Goal: Task Accomplishment & Management: Complete application form

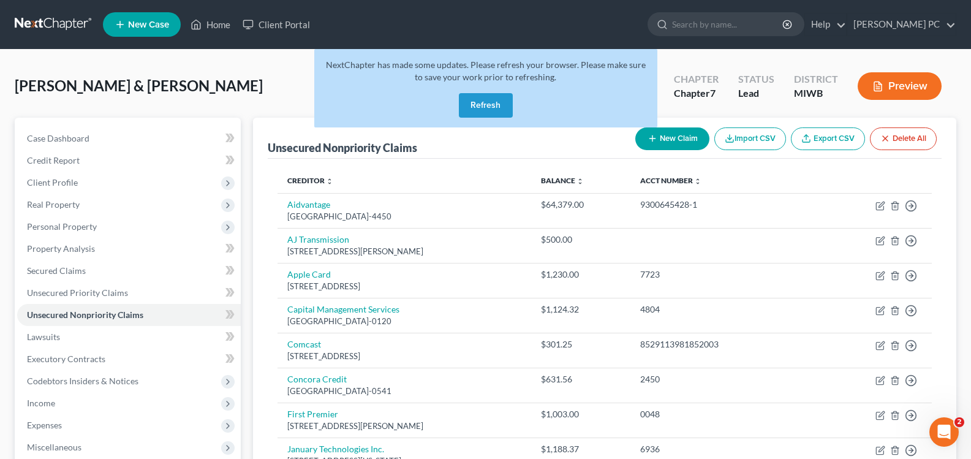
click at [662, 143] on button "New Claim" at bounding box center [672, 138] width 74 height 23
select select "2"
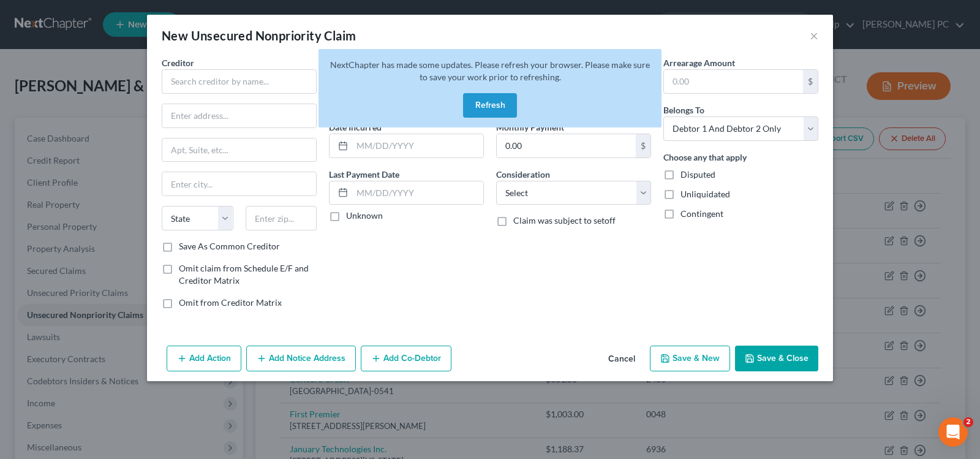
click at [484, 100] on button "Refresh" at bounding box center [490, 105] width 54 height 25
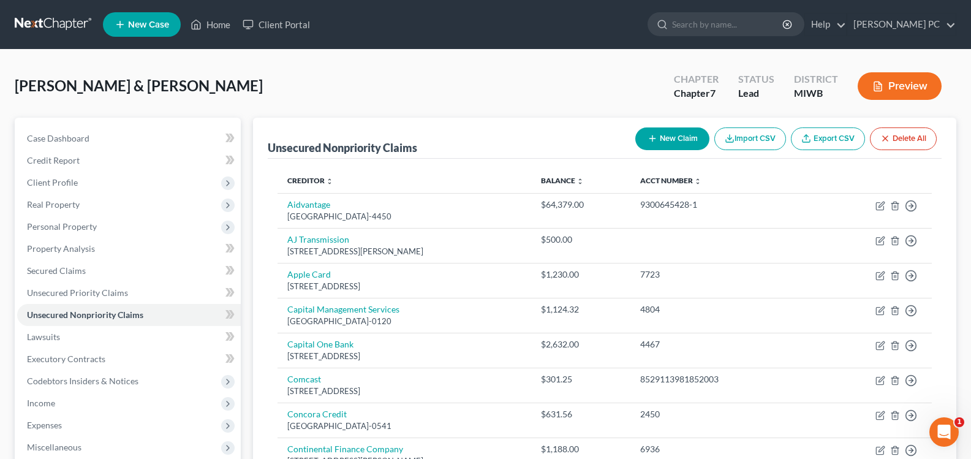
click at [647, 150] on div "New Claim Import CSV Export CSV Delete All" at bounding box center [785, 139] width 311 height 32
click at [659, 135] on button "New Claim" at bounding box center [672, 138] width 74 height 23
select select "2"
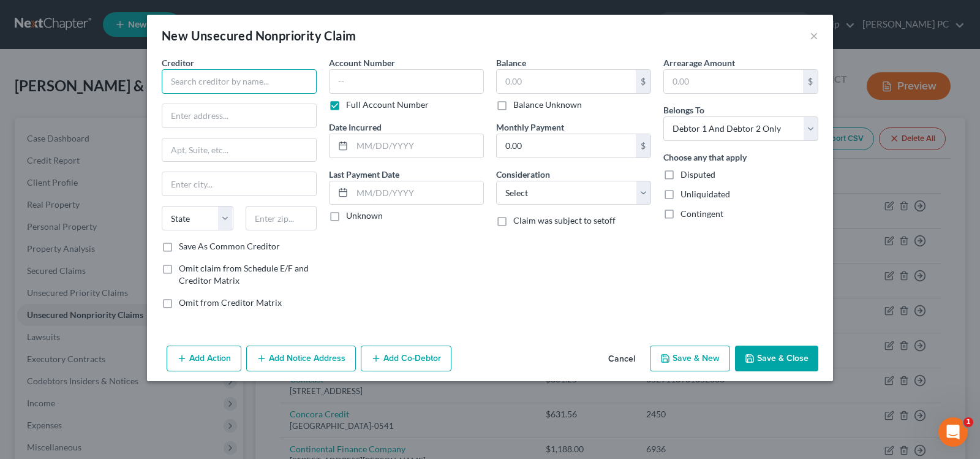
click at [273, 75] on input "text" at bounding box center [239, 81] width 155 height 25
type input "Capital One"
type input "PO Box 31293"
type input "S"
type input "Salt Lake City"
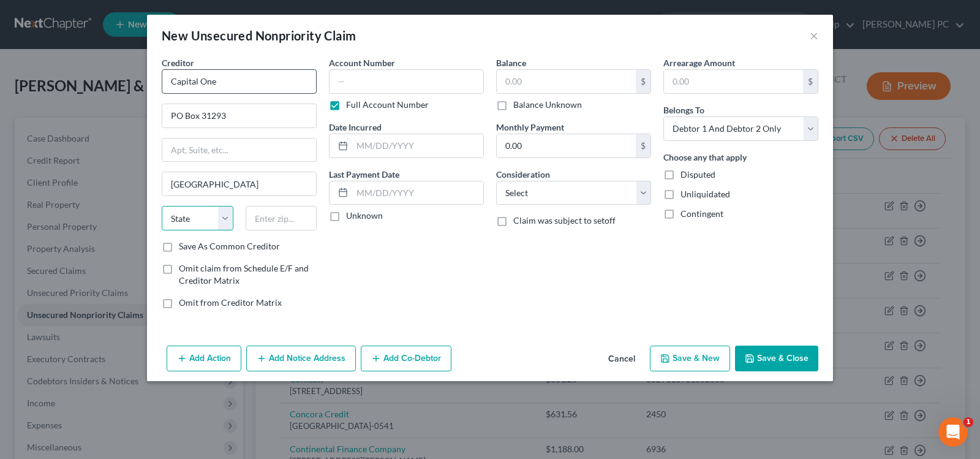
select select "46"
type input "84131"
click at [395, 81] on input "text" at bounding box center [406, 81] width 155 height 25
type input "517805763048xxxx"
click at [404, 138] on input "text" at bounding box center [417, 145] width 131 height 23
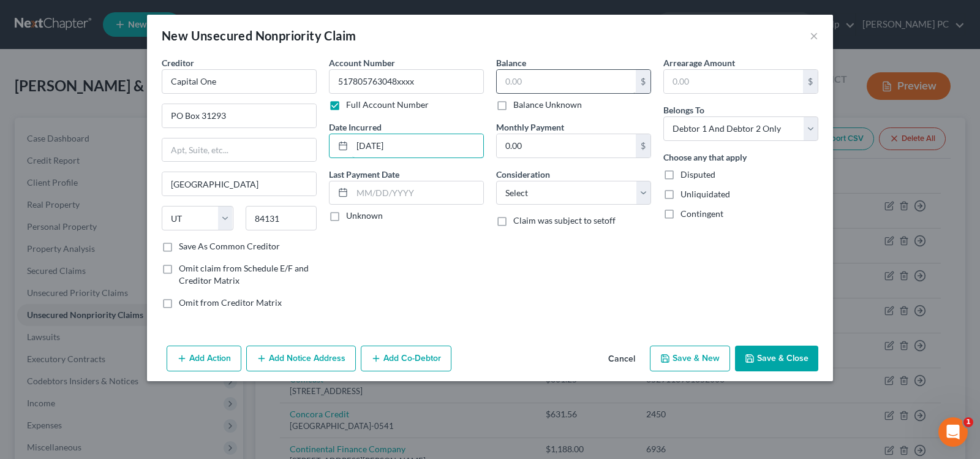
type input "02/12/2019"
click at [600, 84] on input "text" at bounding box center [566, 81] width 139 height 23
type input "886"
click at [582, 191] on select "Select Cable / Satellite Services Collection Agency Credit Card Debt Debt Couns…" at bounding box center [573, 193] width 155 height 25
select select "2"
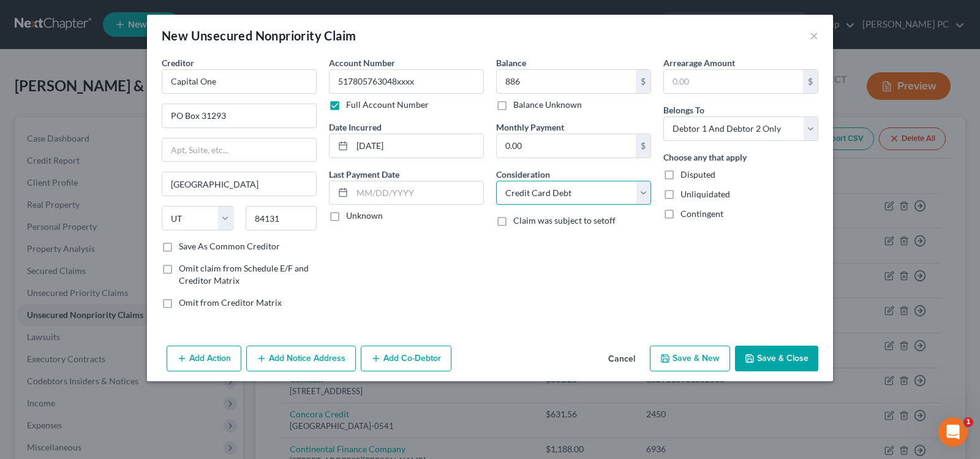
click at [496, 181] on select "Select Cable / Satellite Services Collection Agency Credit Card Debt Debt Couns…" at bounding box center [573, 193] width 155 height 25
click at [706, 127] on select "Select Debtor 1 Only Debtor 2 Only Debtor 1 And Debtor 2 Only At Least One Of T…" at bounding box center [740, 128] width 155 height 25
select select "0"
click at [663, 116] on select "Select Debtor 1 Only Debtor 2 Only Debtor 1 And Debtor 2 Only At Least One Of T…" at bounding box center [740, 128] width 155 height 25
drag, startPoint x: 747, startPoint y: 358, endPoint x: 747, endPoint y: 314, distance: 44.1
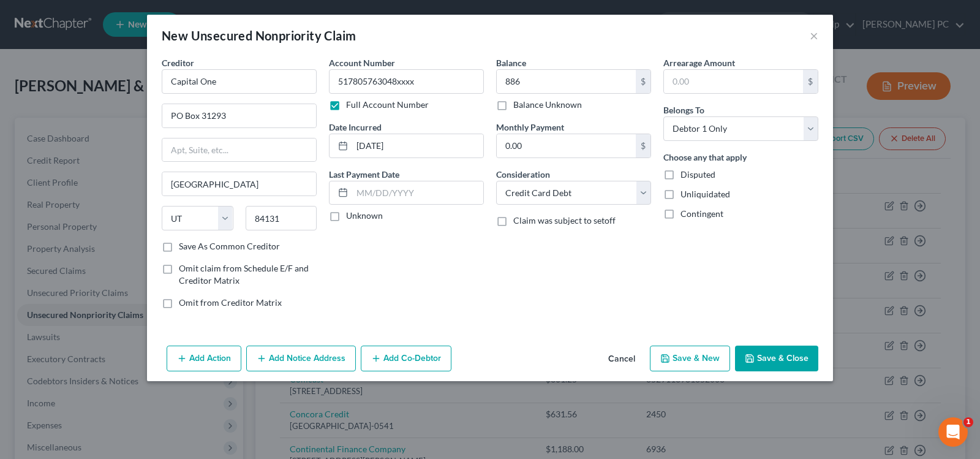
click at [747, 314] on div "New Unsecured Nonpriority Claim × Creditor * Capital One PO Box 31293 Salt Lake…" at bounding box center [490, 198] width 686 height 366
click at [709, 356] on button "Save & New" at bounding box center [690, 359] width 80 height 26
select select "2"
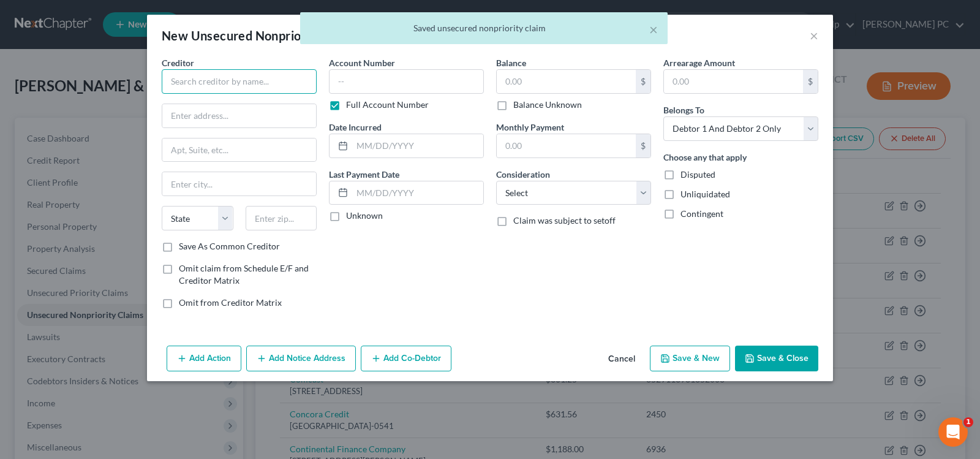
click at [273, 79] on input "text" at bounding box center [239, 81] width 155 height 25
type input "Capital One"
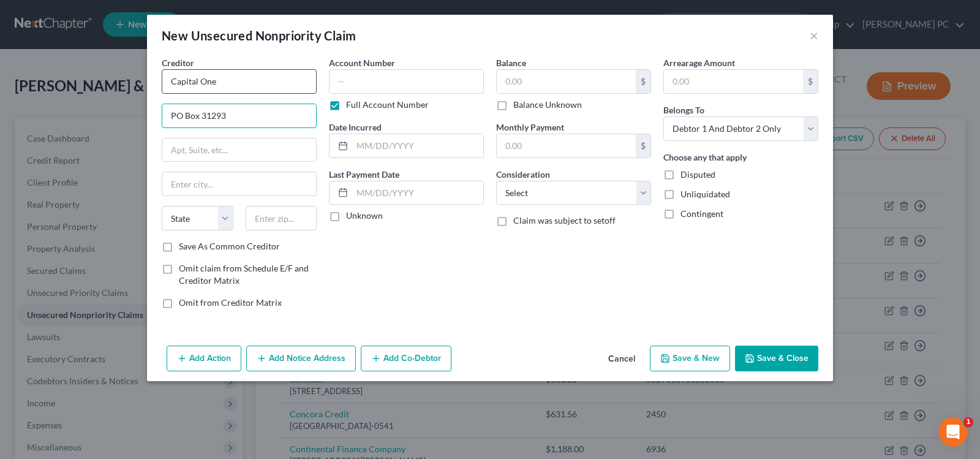
type input "PO Box 31293"
type input "Salt Lake C'"
select select "46"
type input "84131"
type input "Salt Lake City"
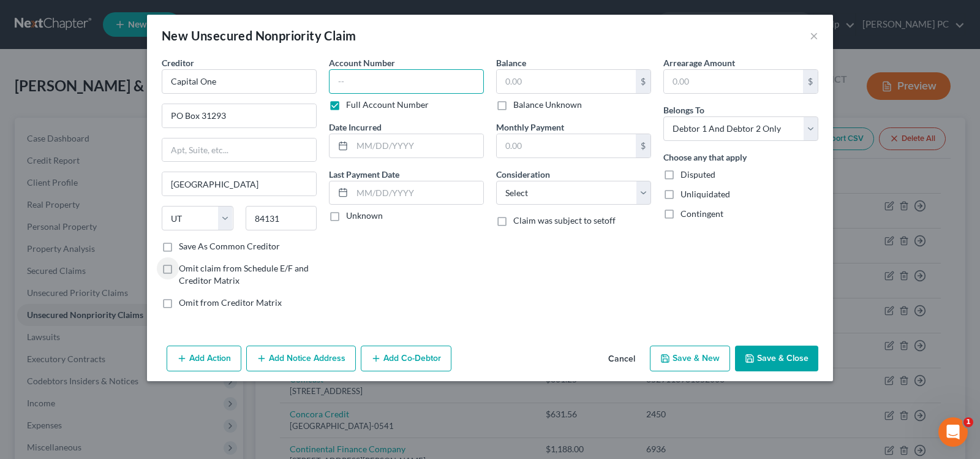
click at [375, 85] on input "text" at bounding box center [406, 81] width 155 height 25
type input "517805781114xxxx"
click at [409, 147] on input "text" at bounding box center [417, 145] width 131 height 23
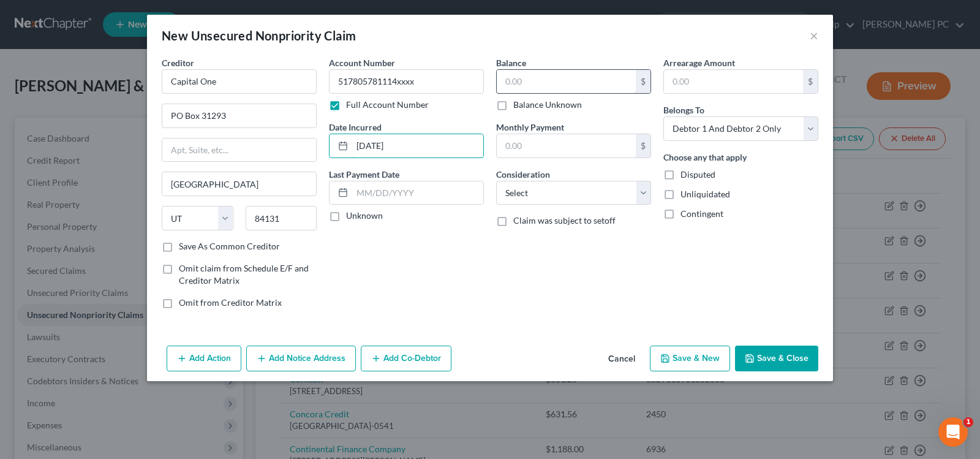
type input "08/20/2018"
click at [552, 79] on input "text" at bounding box center [566, 81] width 139 height 23
type input "771"
click at [546, 198] on select "Select Cable / Satellite Services Collection Agency Credit Card Debt Debt Couns…" at bounding box center [573, 193] width 155 height 25
select select "2"
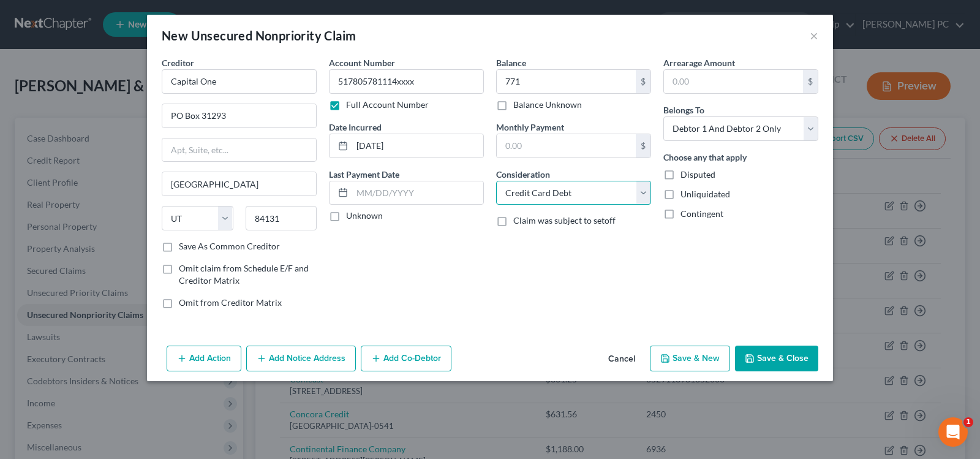
click at [496, 181] on select "Select Cable / Satellite Services Collection Agency Credit Card Debt Debt Couns…" at bounding box center [573, 193] width 155 height 25
drag, startPoint x: 723, startPoint y: 125, endPoint x: 720, endPoint y: 140, distance: 15.0
click at [723, 126] on select "Select Debtor 1 Only Debtor 2 Only Debtor 1 And Debtor 2 Only At Least One Of T…" at bounding box center [740, 128] width 155 height 25
select select "0"
click at [663, 116] on select "Select Debtor 1 Only Debtor 2 Only Debtor 1 And Debtor 2 Only At Least One Of T…" at bounding box center [740, 128] width 155 height 25
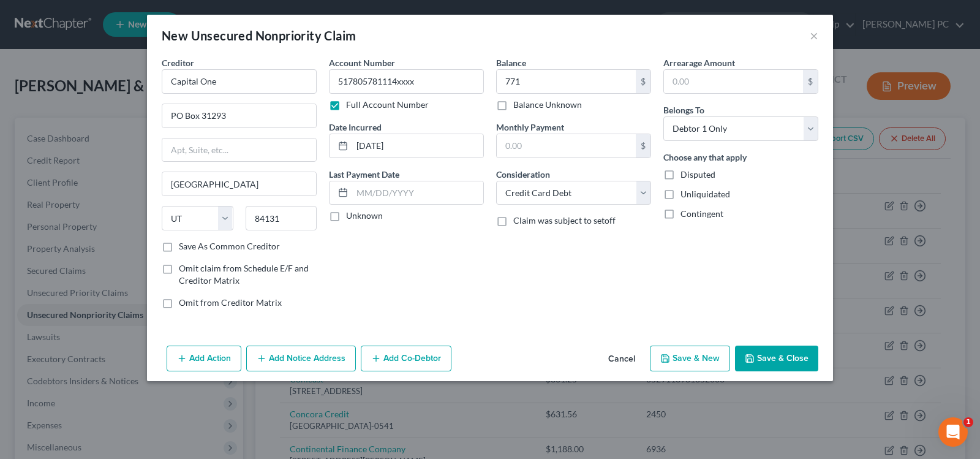
click at [777, 360] on button "Save & Close" at bounding box center [776, 359] width 83 height 26
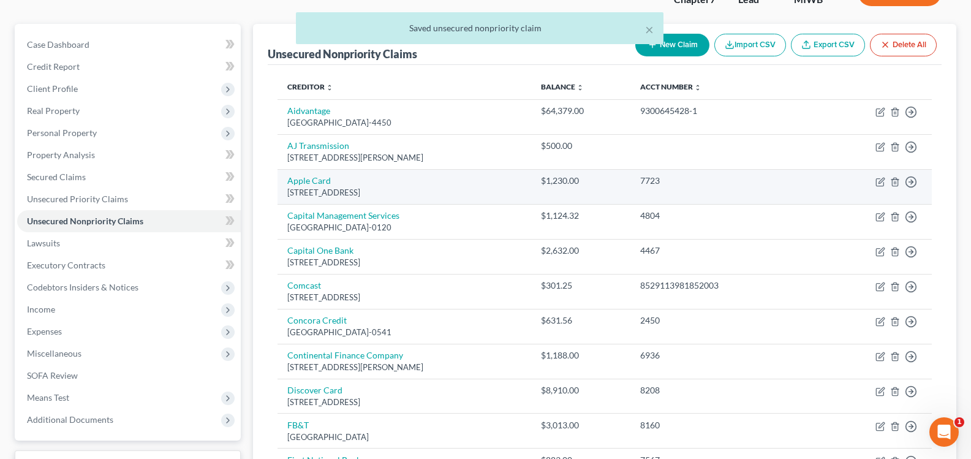
scroll to position [123, 0]
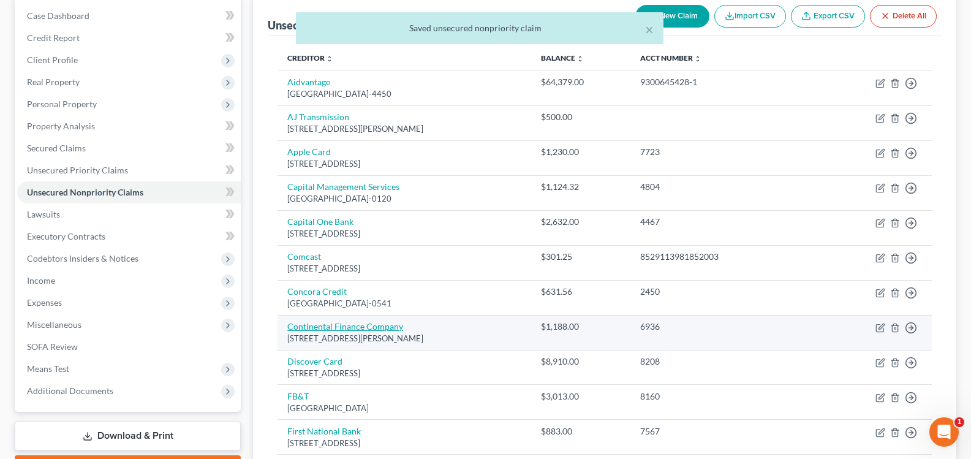
click at [379, 327] on link "Continental Finance Company" at bounding box center [345, 326] width 116 height 10
select select "7"
select select "2"
select select "0"
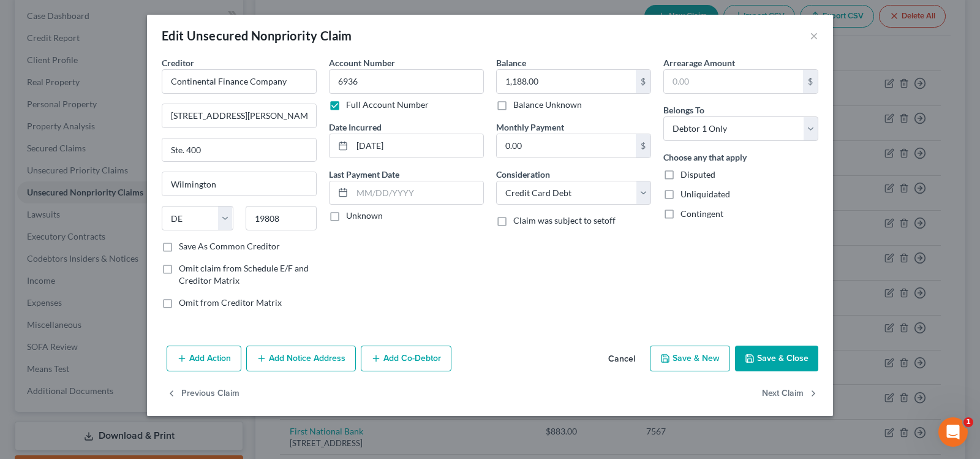
click at [782, 358] on button "Save & Close" at bounding box center [776, 359] width 83 height 26
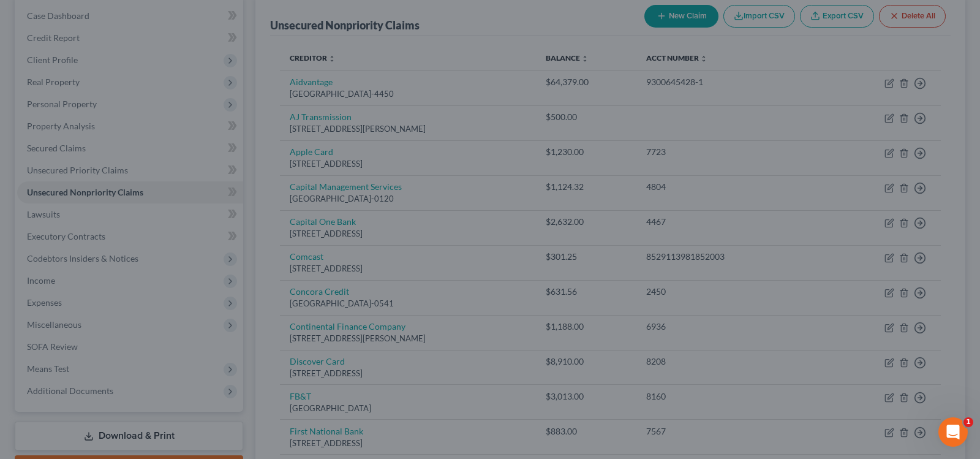
type input "0"
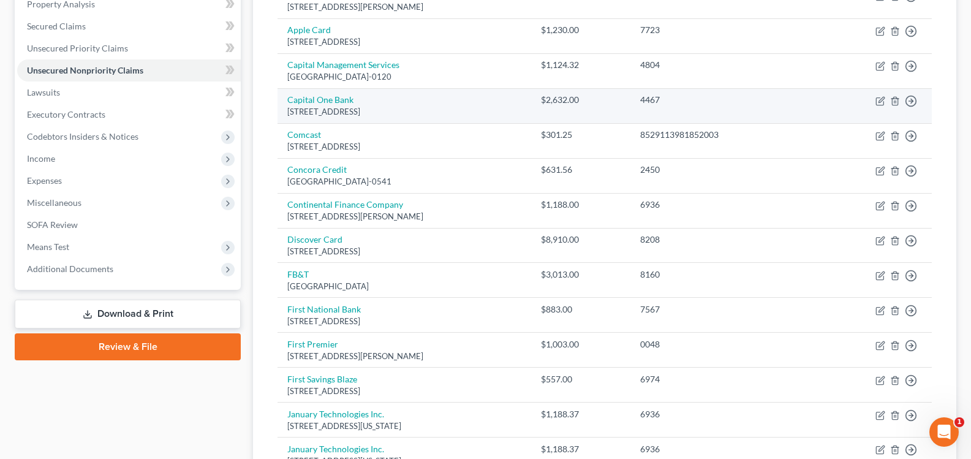
scroll to position [245, 0]
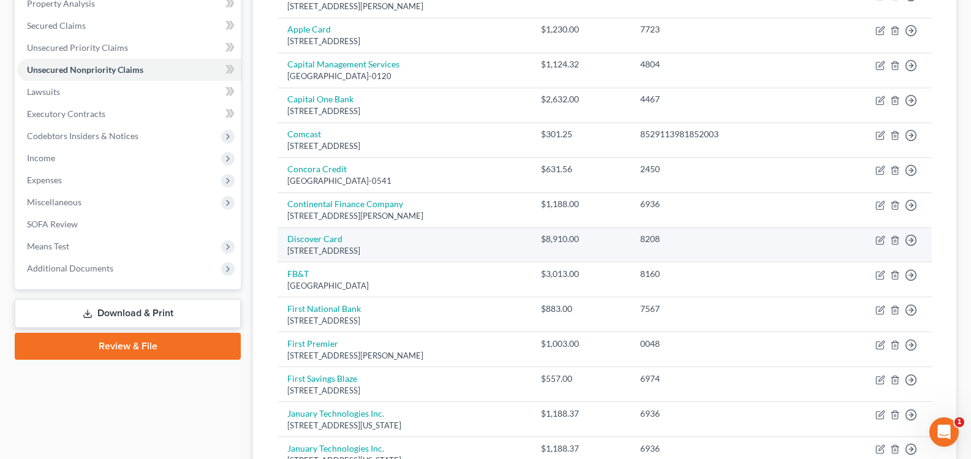
click at [344, 239] on td "Discover Card PO Box 30939, Salt Lake City, UT 84130" at bounding box center [405, 244] width 254 height 35
click at [327, 238] on link "Discover Card" at bounding box center [314, 238] width 55 height 10
select select "46"
select select "2"
select select "0"
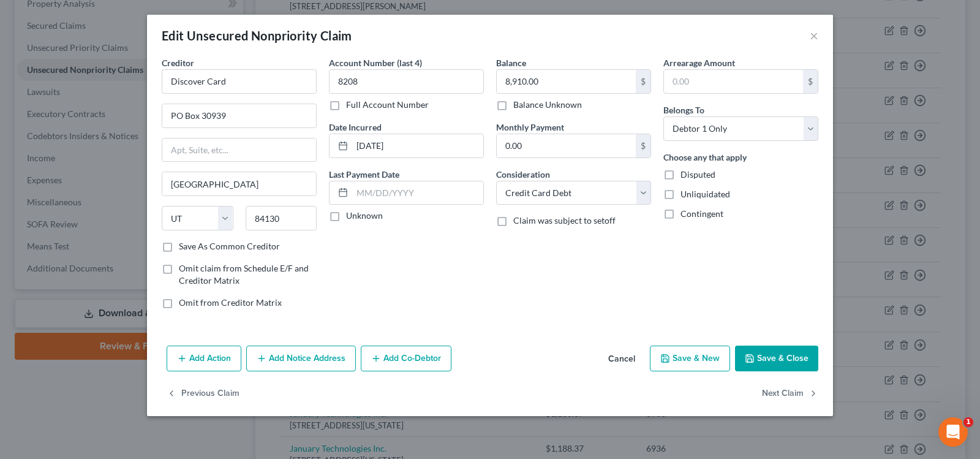
click at [766, 358] on button "Save & Close" at bounding box center [776, 359] width 83 height 26
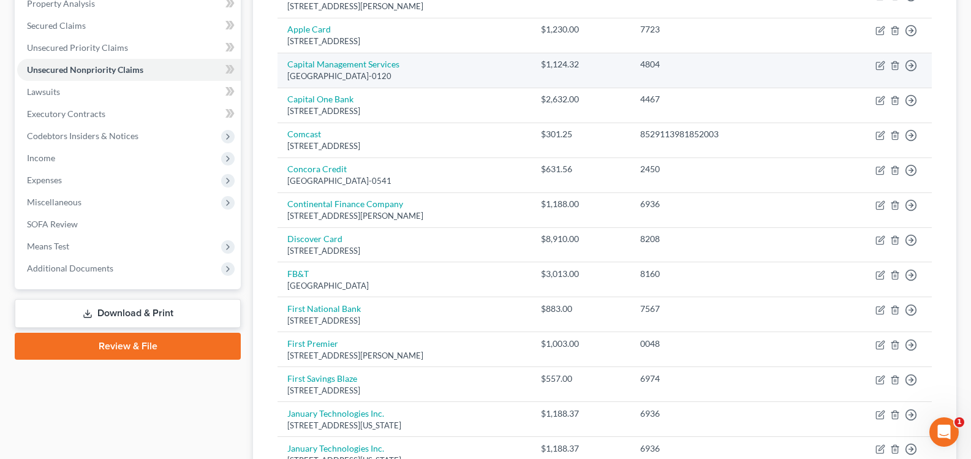
click at [432, 75] on div "[GEOGRAPHIC_DATA]-0120" at bounding box center [404, 76] width 234 height 12
click at [380, 64] on link "Capital Management Services" at bounding box center [343, 64] width 112 height 10
select select "35"
select select "14"
select select "0"
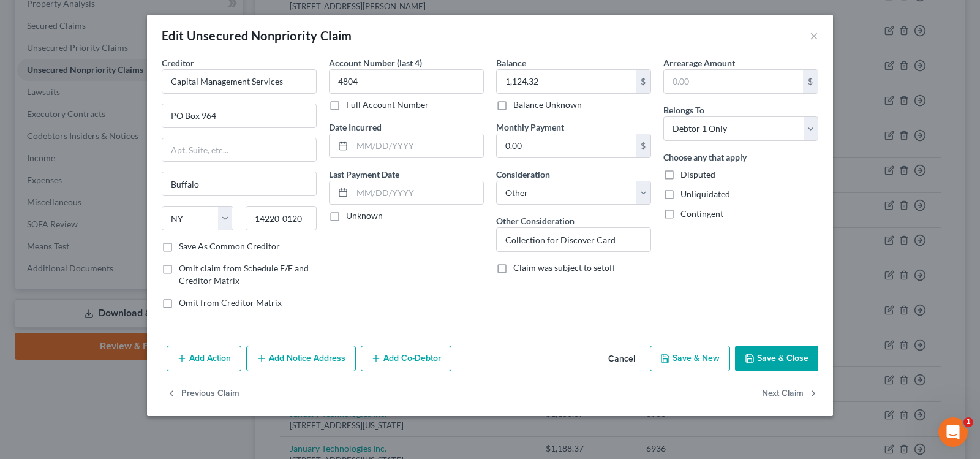
click at [781, 358] on button "Save & Close" at bounding box center [776, 359] width 83 height 26
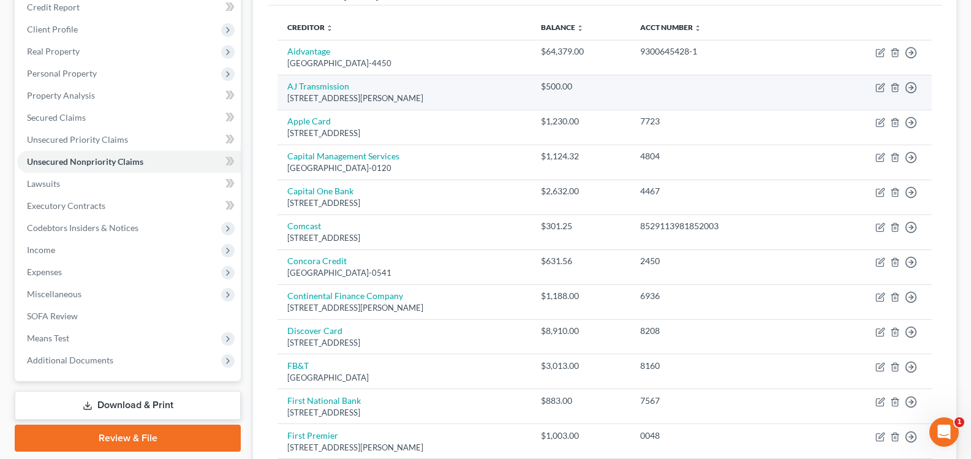
scroll to position [184, 0]
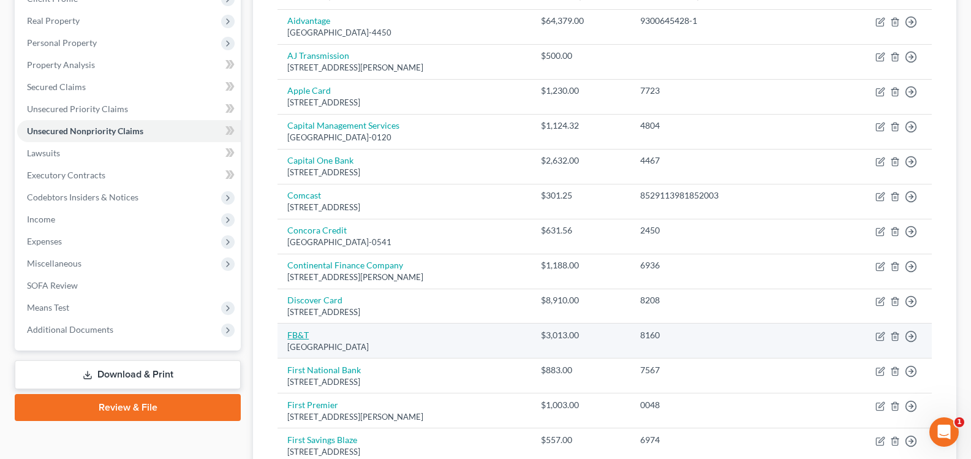
click at [298, 335] on link "FB&T" at bounding box center [297, 335] width 21 height 10
select select "10"
select select "2"
select select "0"
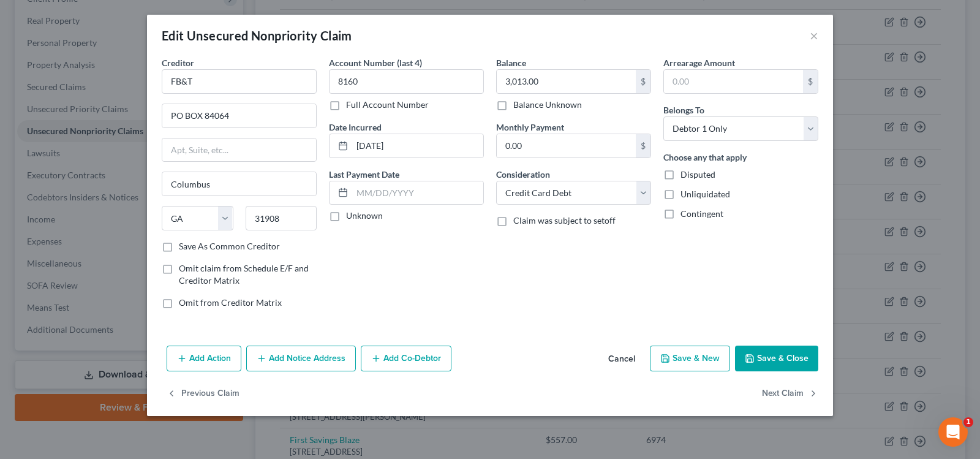
click at [779, 361] on button "Save & Close" at bounding box center [776, 359] width 83 height 26
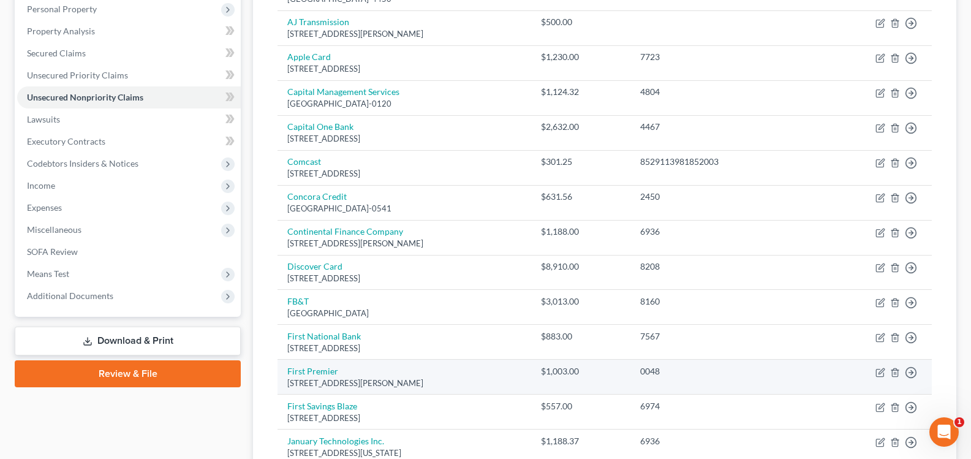
scroll to position [245, 0]
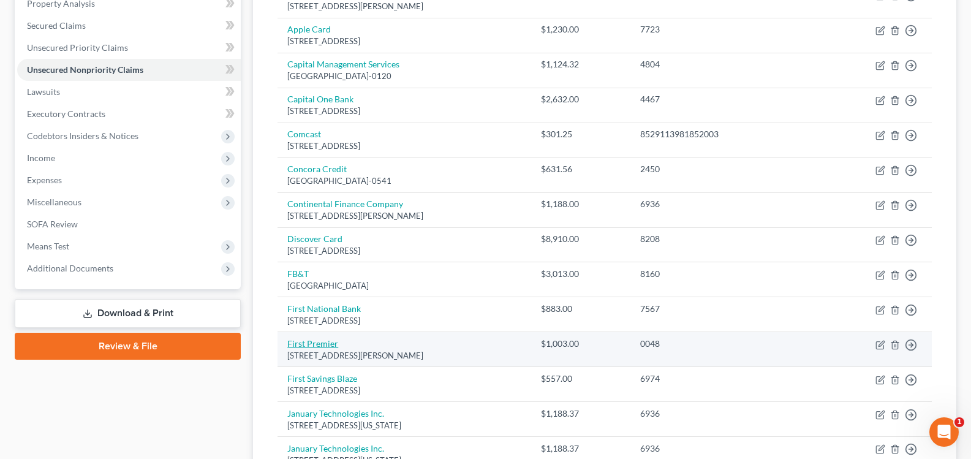
click at [296, 348] on link "First Premier" at bounding box center [312, 343] width 51 height 10
select select "43"
select select "2"
select select "0"
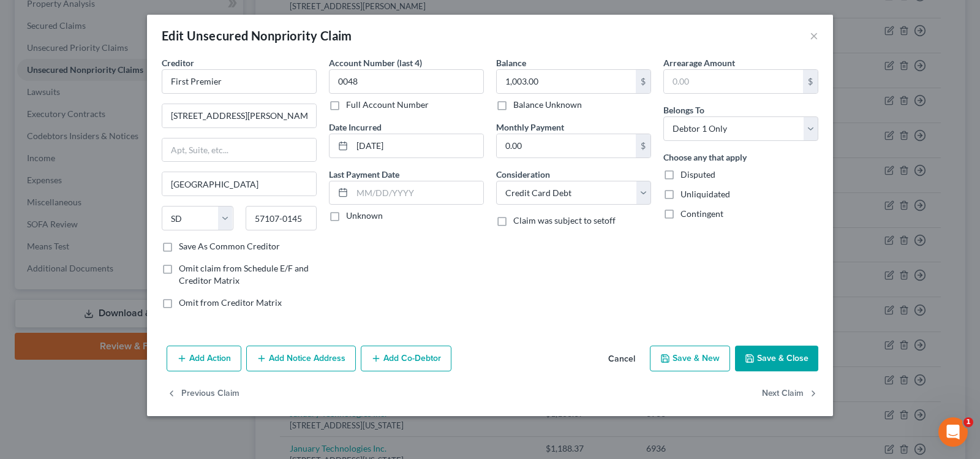
click at [709, 360] on button "Save & New" at bounding box center [690, 359] width 80 height 26
select select "2"
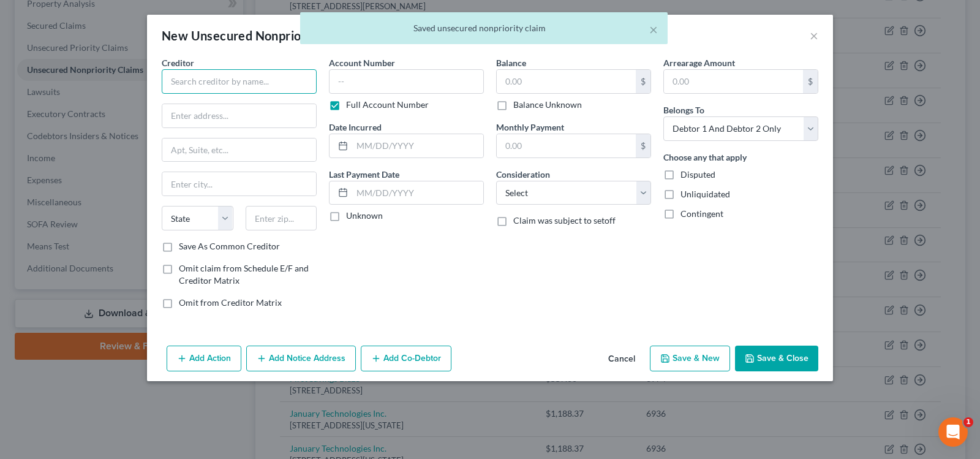
click at [276, 80] on input "text" at bounding box center [239, 81] width 155 height 25
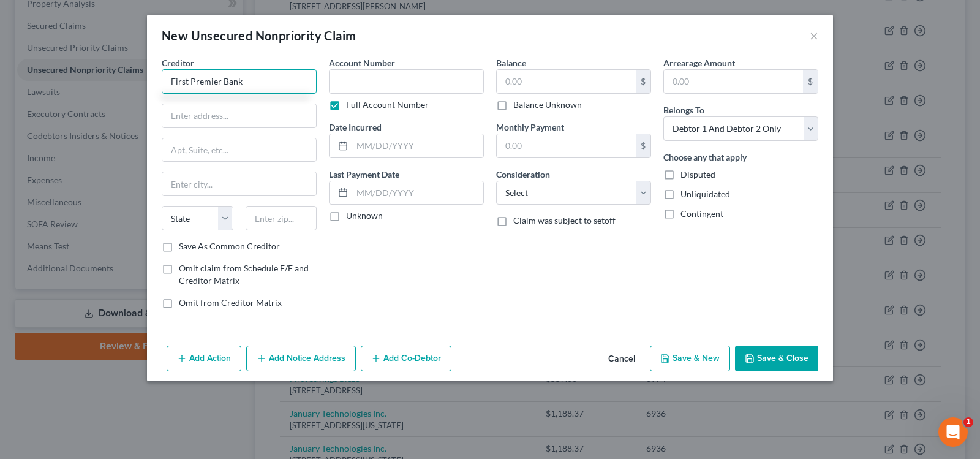
type input "First Premier Bank"
type input "3820 N Louise Ave"
type input "Sioux Falls"
select select "43"
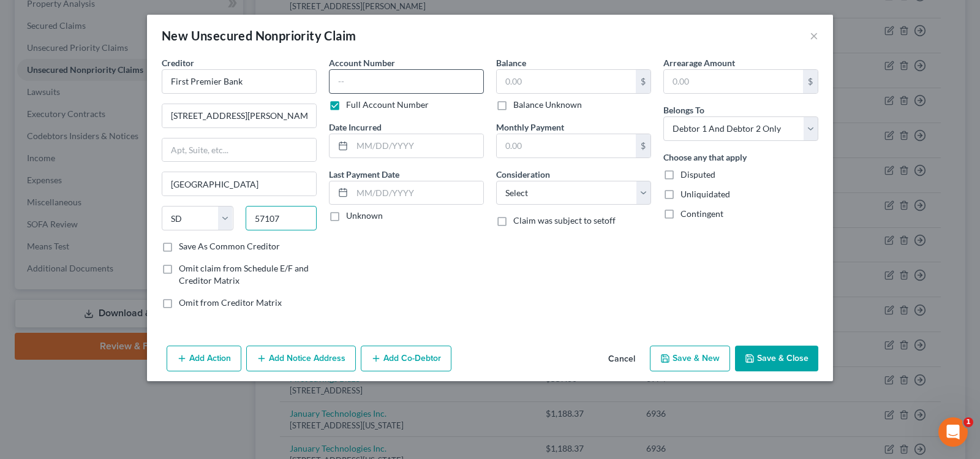
type input "57107"
click at [347, 80] on input "text" at bounding box center [406, 81] width 155 height 25
drag, startPoint x: 336, startPoint y: 106, endPoint x: 349, endPoint y: 80, distance: 29.3
click at [349, 83] on div "Account Number Full Account Number" at bounding box center [406, 83] width 155 height 55
click at [350, 78] on input "text" at bounding box center [406, 81] width 155 height 25
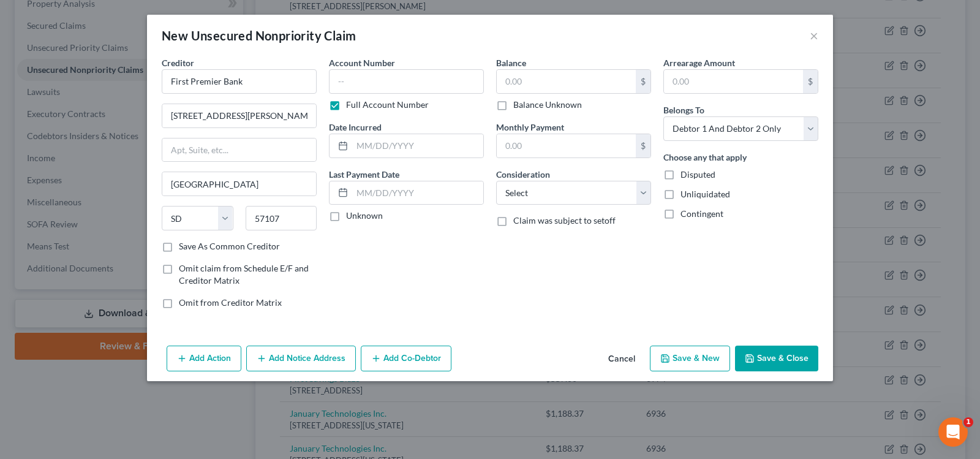
click at [403, 67] on div "Account Number Full Account Number" at bounding box center [406, 83] width 155 height 55
click at [391, 80] on input "text" at bounding box center [406, 81] width 155 height 25
type input "517800695998xxxx"
click at [404, 146] on input "text" at bounding box center [417, 145] width 131 height 23
type input "10/06/2020"
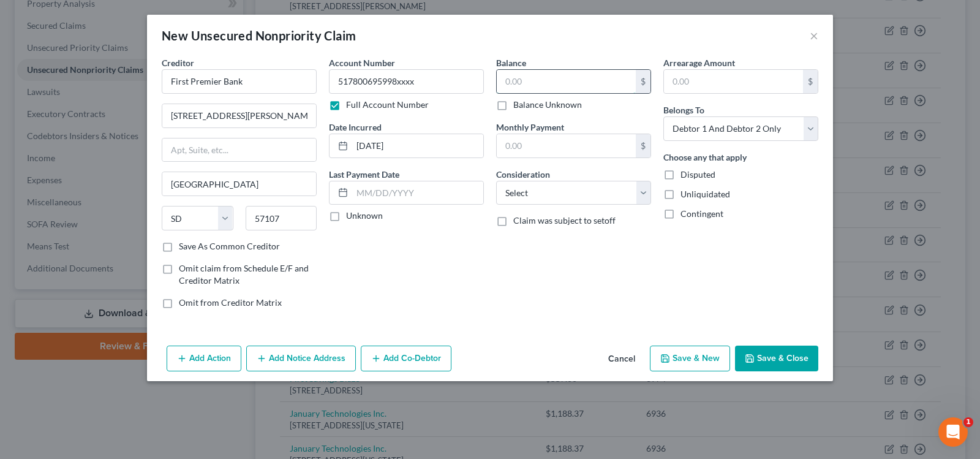
click at [535, 85] on input "text" at bounding box center [566, 81] width 139 height 23
type input "8"
type input "717"
click at [614, 149] on input "text" at bounding box center [566, 145] width 139 height 23
click at [536, 193] on select "Select Cable / Satellite Services Collection Agency Credit Card Debt Debt Couns…" at bounding box center [573, 193] width 155 height 25
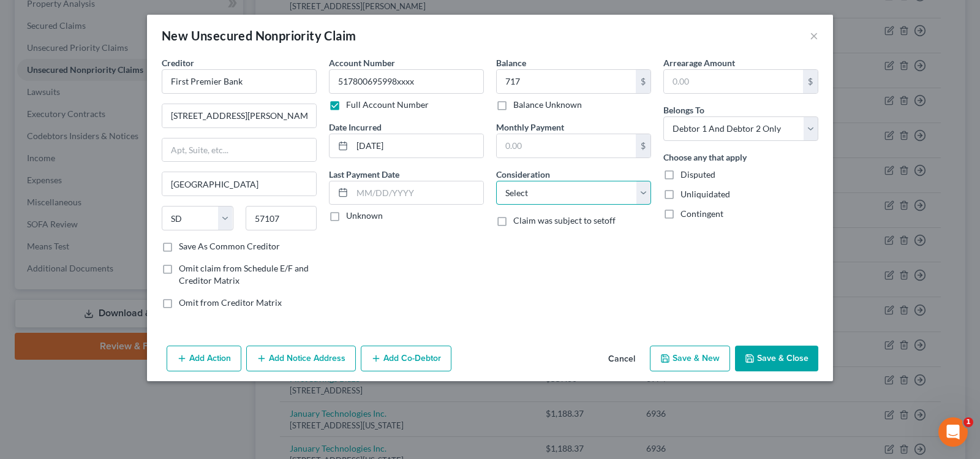
select select "2"
click at [496, 181] on select "Select Cable / Satellite Services Collection Agency Credit Card Debt Debt Couns…" at bounding box center [573, 193] width 155 height 25
drag, startPoint x: 700, startPoint y: 130, endPoint x: 706, endPoint y: 140, distance: 11.0
click at [700, 130] on select "Select Debtor 1 Only Debtor 2 Only Debtor 1 And Debtor 2 Only At Least One Of T…" at bounding box center [740, 128] width 155 height 25
select select "0"
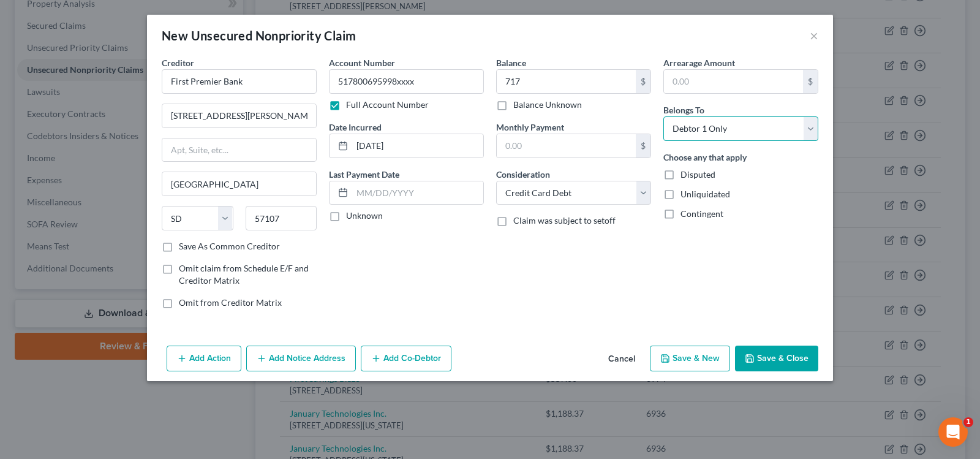
click at [663, 116] on select "Select Debtor 1 Only Debtor 2 Only Debtor 1 And Debtor 2 Only At Least One Of T…" at bounding box center [740, 128] width 155 height 25
click at [781, 358] on button "Save & Close" at bounding box center [776, 359] width 83 height 26
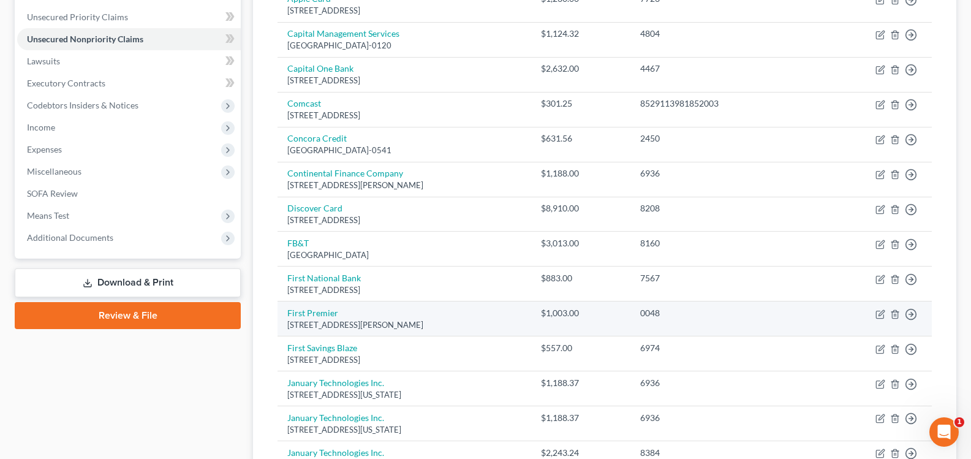
scroll to position [306, 0]
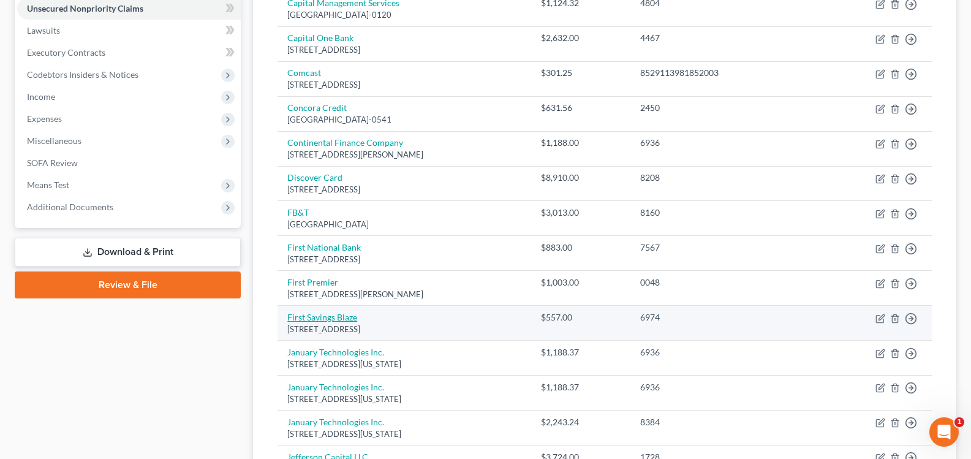
click at [327, 322] on link "First Savings Blaze" at bounding box center [322, 317] width 70 height 10
select select "43"
select select "2"
select select "0"
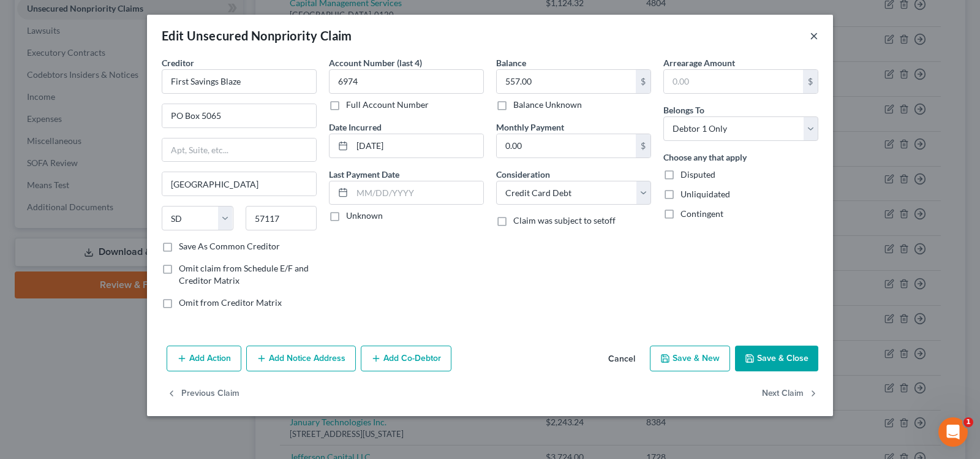
click at [812, 37] on button "×" at bounding box center [814, 35] width 9 height 15
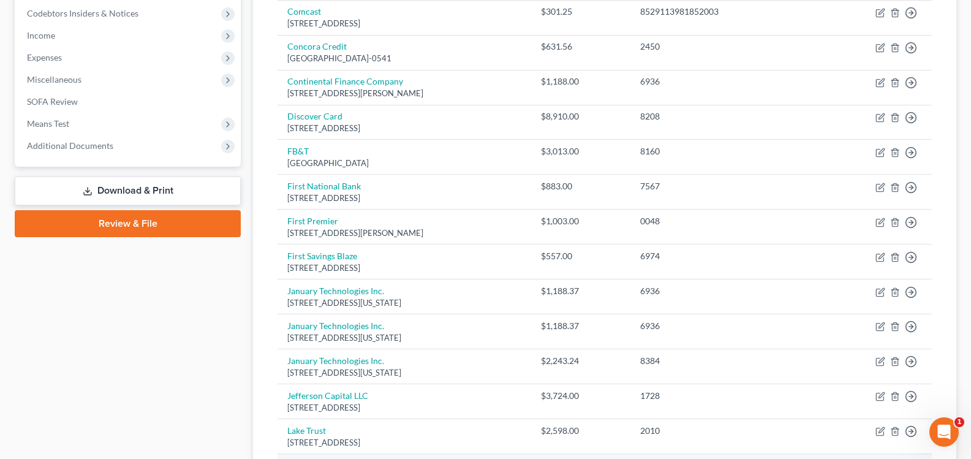
scroll to position [429, 0]
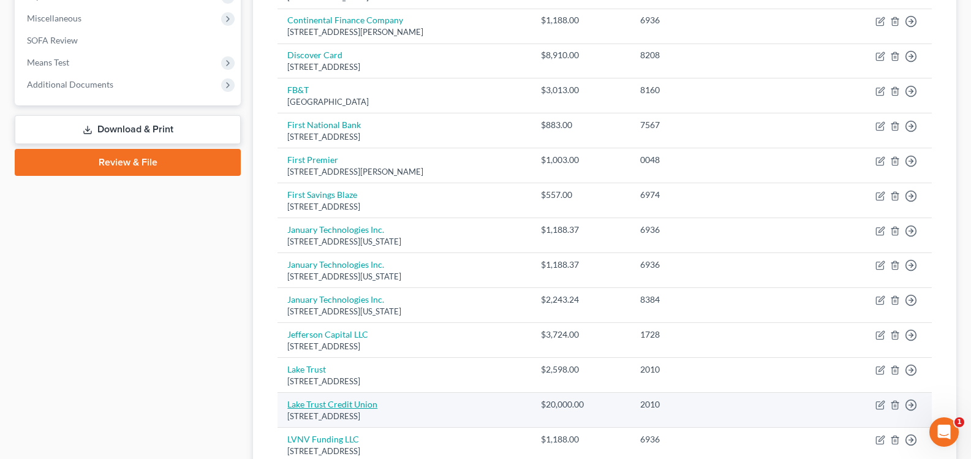
click at [365, 407] on link "Lake Trust Credit Union" at bounding box center [332, 404] width 90 height 10
select select "23"
select select "14"
select select "0"
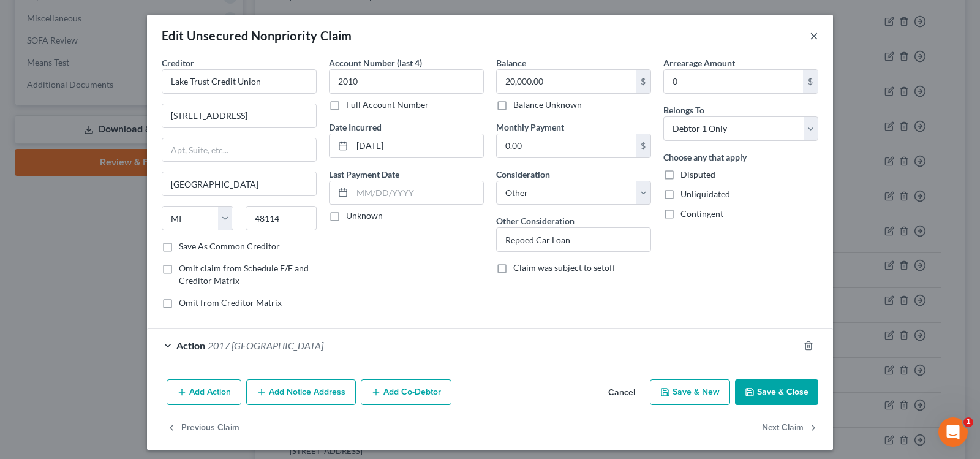
click at [810, 37] on button "×" at bounding box center [814, 35] width 9 height 15
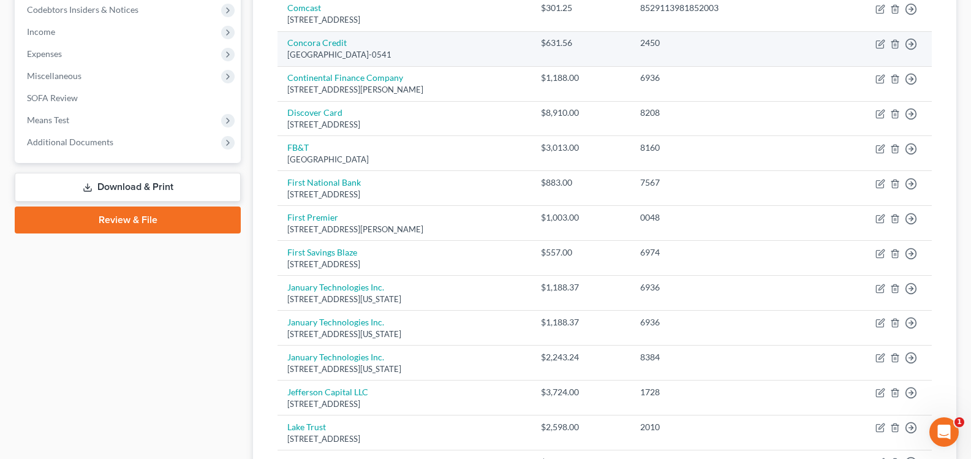
scroll to position [433, 0]
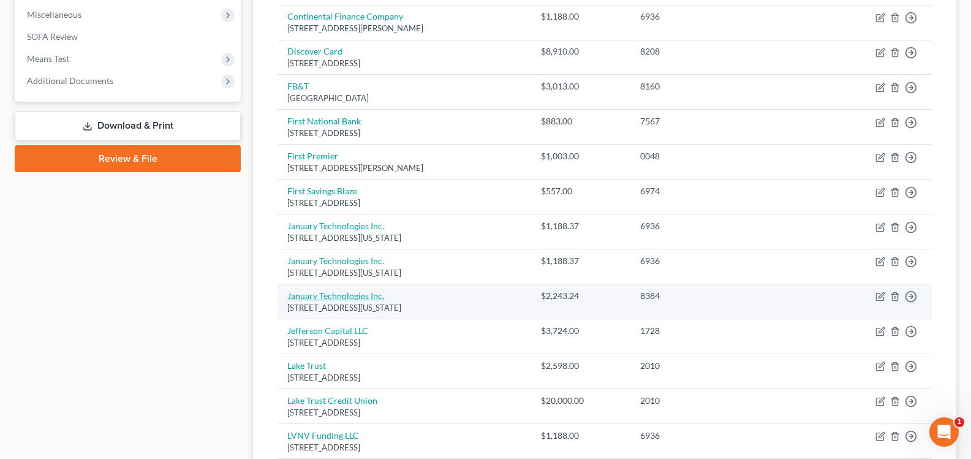
click at [361, 295] on link "January Technologies Inc." at bounding box center [335, 295] width 97 height 10
select select "35"
select select "14"
select select "0"
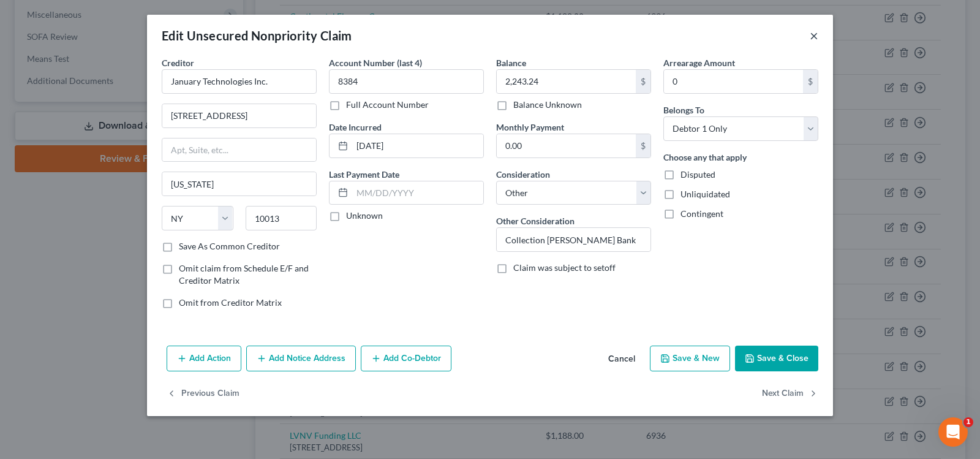
click at [815, 32] on button "×" at bounding box center [814, 35] width 9 height 15
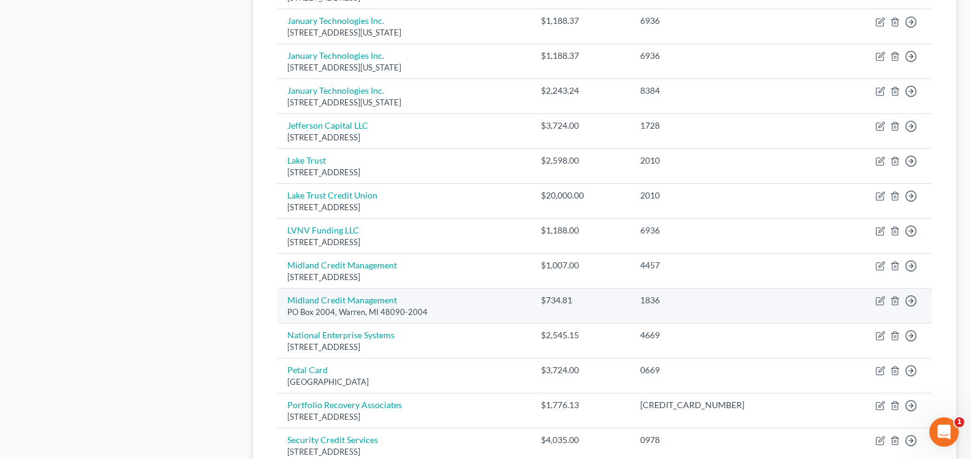
scroll to position [616, 0]
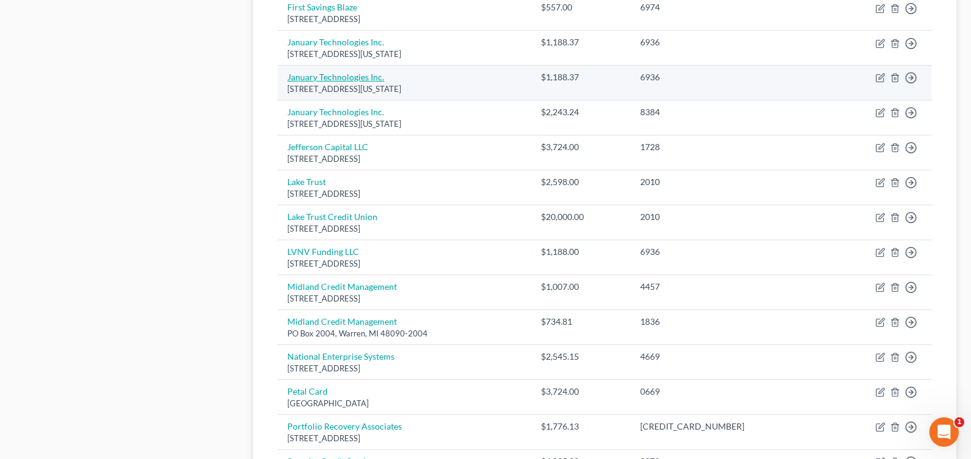
click at [343, 80] on link "January Technologies Inc." at bounding box center [335, 77] width 97 height 10
select select "35"
select select "14"
select select "2"
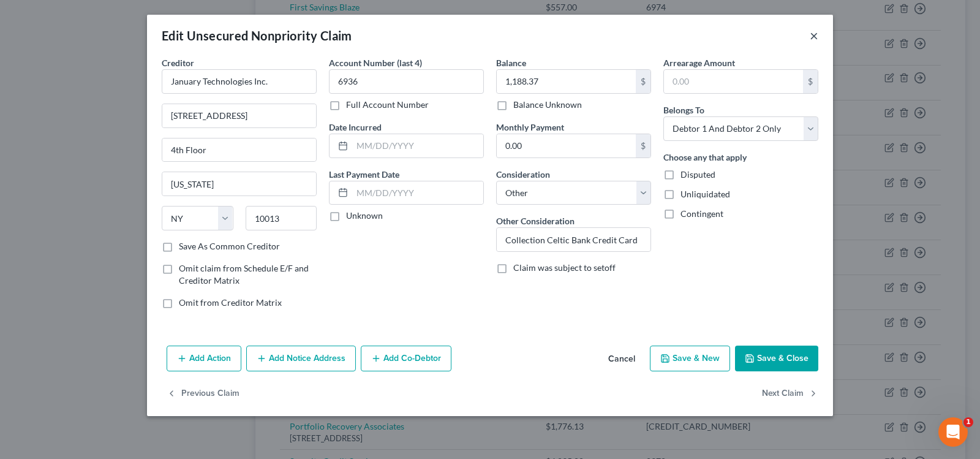
click at [816, 35] on button "×" at bounding box center [814, 35] width 9 height 15
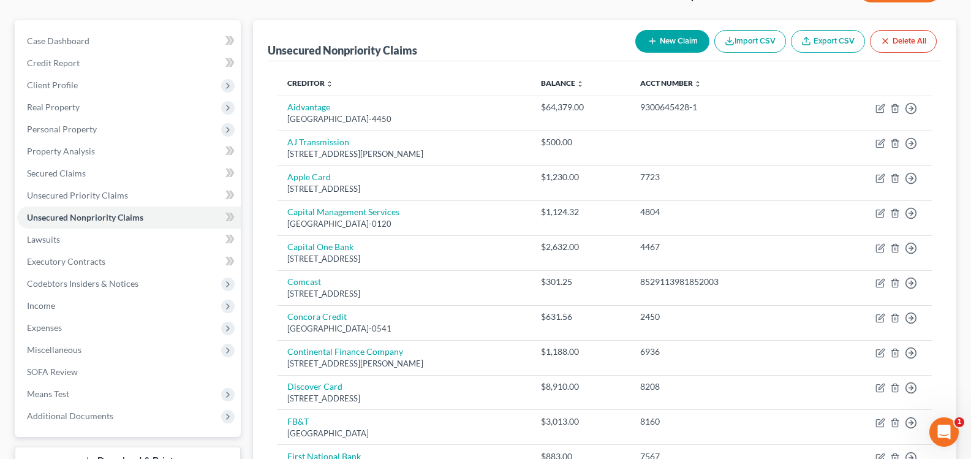
scroll to position [65, 0]
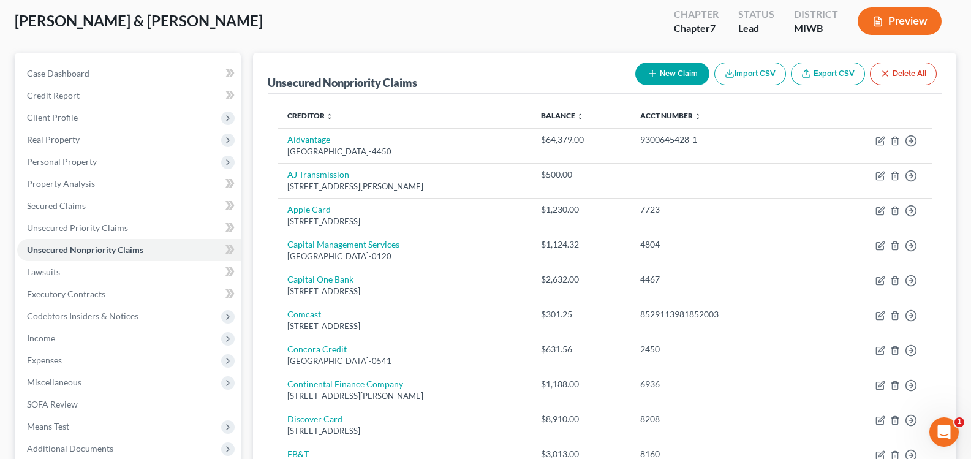
click at [682, 75] on button "New Claim" at bounding box center [672, 73] width 74 height 23
select select "2"
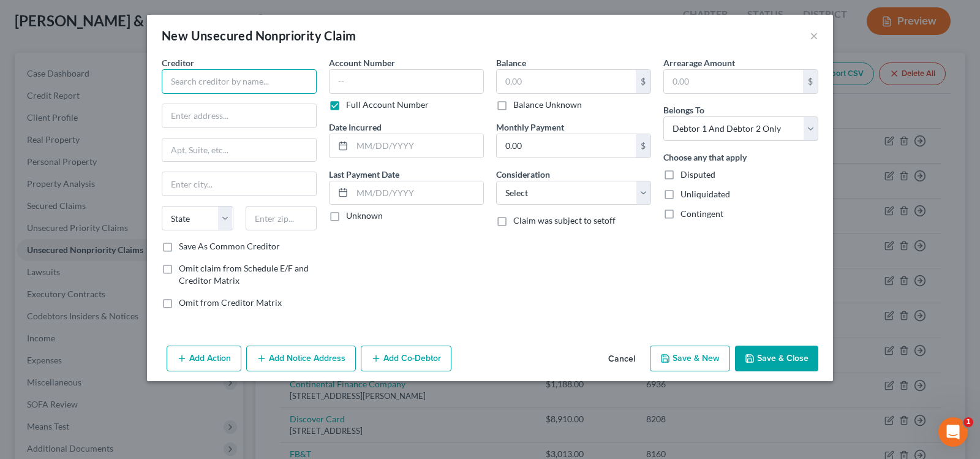
click at [260, 81] on input "text" at bounding box center [239, 81] width 155 height 25
type input "Netcredit"
type input "172 W Jackson Blvd"
type input "Ste. 1000"
type input "Chicago"
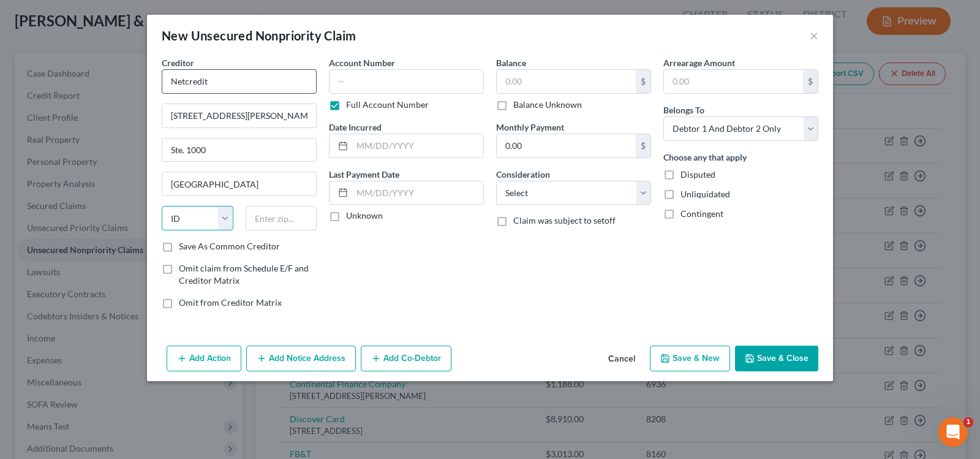
select select "14"
type input "60604"
click at [360, 88] on input "text" at bounding box center [406, 81] width 155 height 25
type input "2024MI60545xxxx"
click at [399, 144] on input "text" at bounding box center [417, 145] width 131 height 23
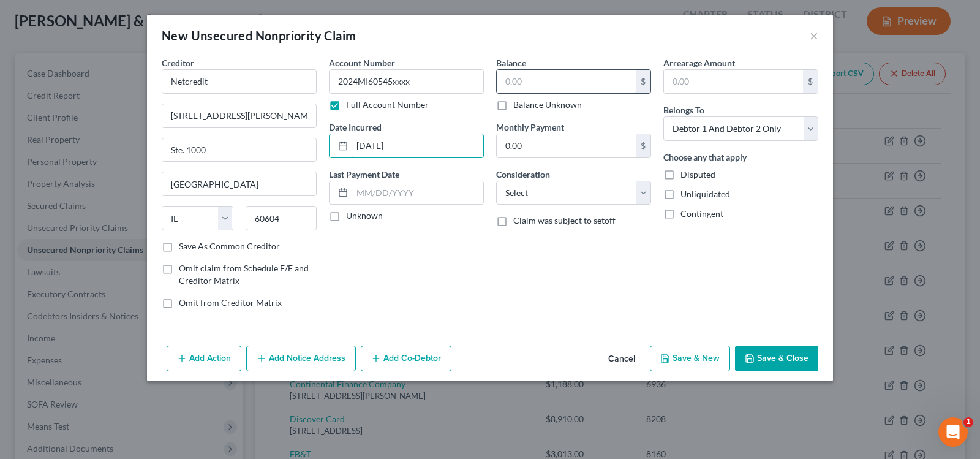
type input "04/16/2024"
click at [588, 78] on input "text" at bounding box center [566, 81] width 139 height 23
type input "5,030"
click at [592, 189] on select "Select Cable / Satellite Services Collection Agency Credit Card Debt Debt Couns…" at bounding box center [573, 193] width 155 height 25
select select "2"
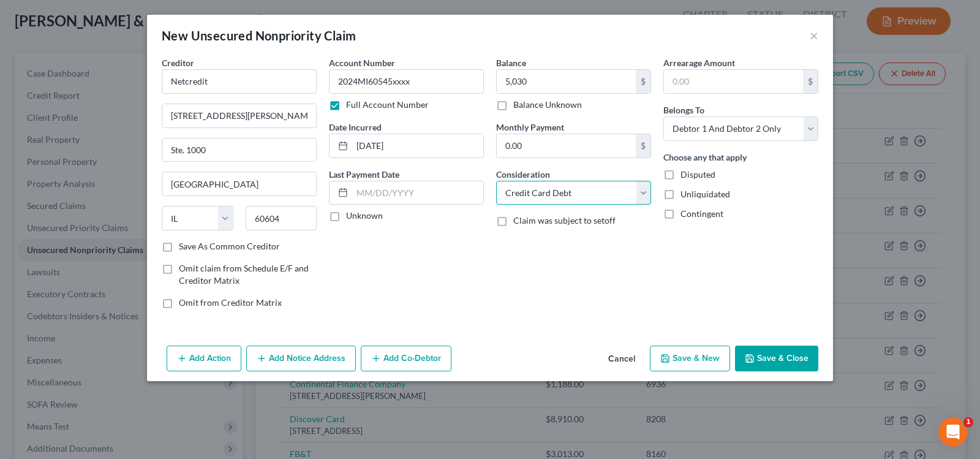
click at [496, 181] on select "Select Cable / Satellite Services Collection Agency Credit Card Debt Debt Couns…" at bounding box center [573, 193] width 155 height 25
drag, startPoint x: 701, startPoint y: 129, endPoint x: 705, endPoint y: 138, distance: 10.5
click at [701, 129] on select "Select Debtor 1 Only Debtor 2 Only Debtor 1 And Debtor 2 Only At Least One Of T…" at bounding box center [740, 128] width 155 height 25
select select "0"
click at [663, 116] on select "Select Debtor 1 Only Debtor 2 Only Debtor 1 And Debtor 2 Only At Least One Of T…" at bounding box center [740, 128] width 155 height 25
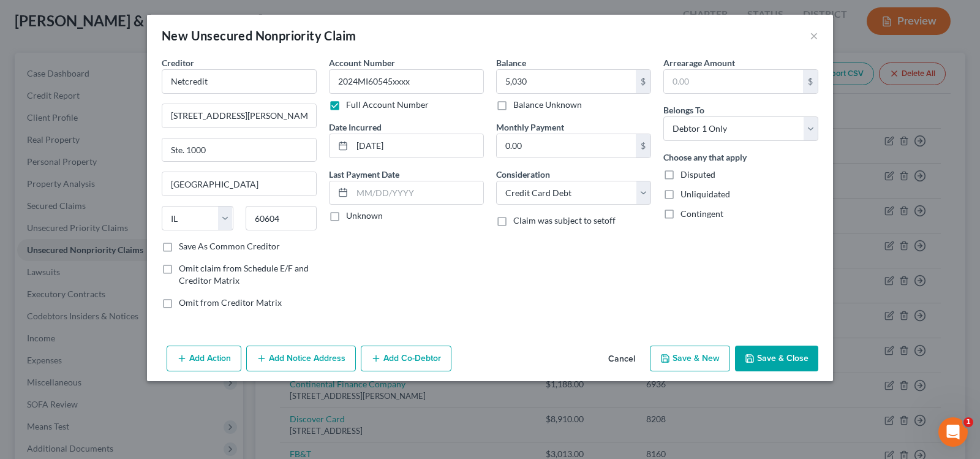
drag, startPoint x: 750, startPoint y: 352, endPoint x: 706, endPoint y: 355, distance: 44.9
click at [706, 355] on div "Add Action Add Notice Address Add Co-Debtor Cancel Save & New Save & Close" at bounding box center [490, 361] width 686 height 40
click at [706, 355] on button "Save & New" at bounding box center [690, 359] width 80 height 26
select select "2"
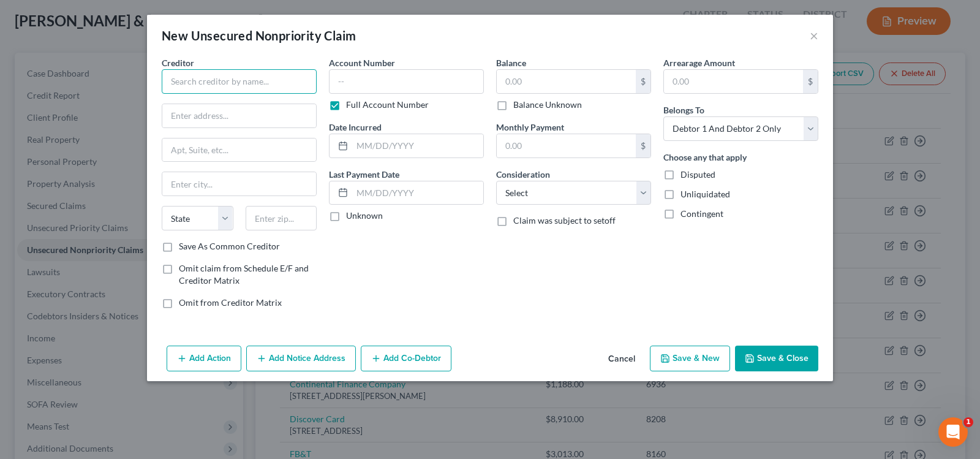
click at [172, 78] on input "text" at bounding box center [239, 81] width 155 height 25
type input "Upgrade Inc"
type input "2 North Central Ave"
type input "10th FKR"
type input "Phoenix"
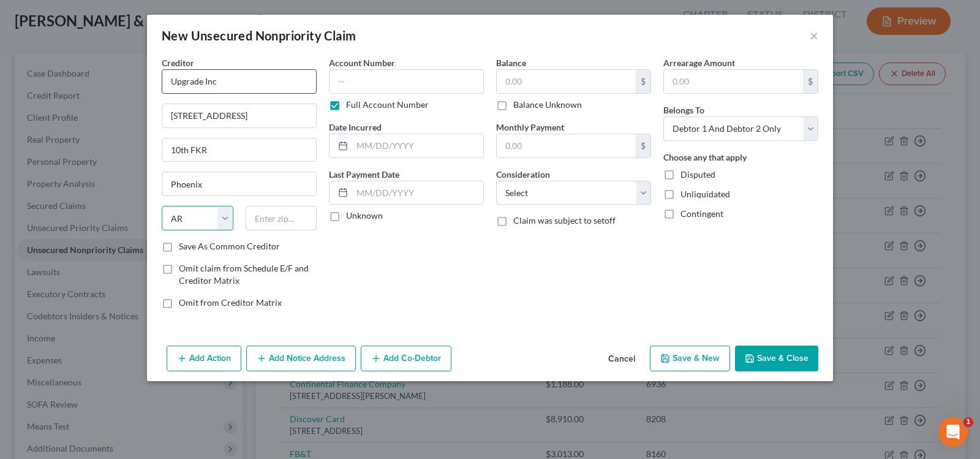
select select "3"
type input "85004"
click at [355, 83] on input "text" at bounding box center [406, 81] width 155 height 25
type input "18262xxxx"
click at [381, 148] on input "text" at bounding box center [417, 145] width 131 height 23
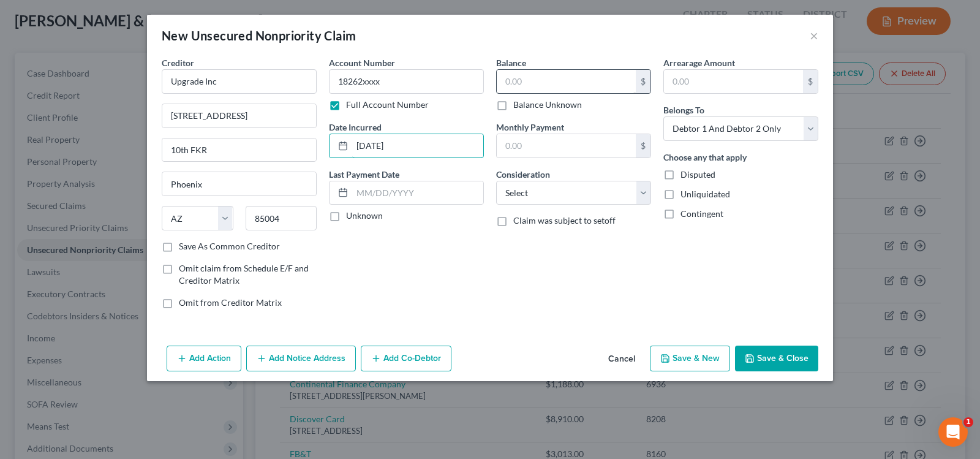
type input "08/21/2022"
click at [555, 80] on input "text" at bounding box center [566, 81] width 139 height 23
type input "5,642"
click at [570, 156] on input "text" at bounding box center [566, 145] width 139 height 23
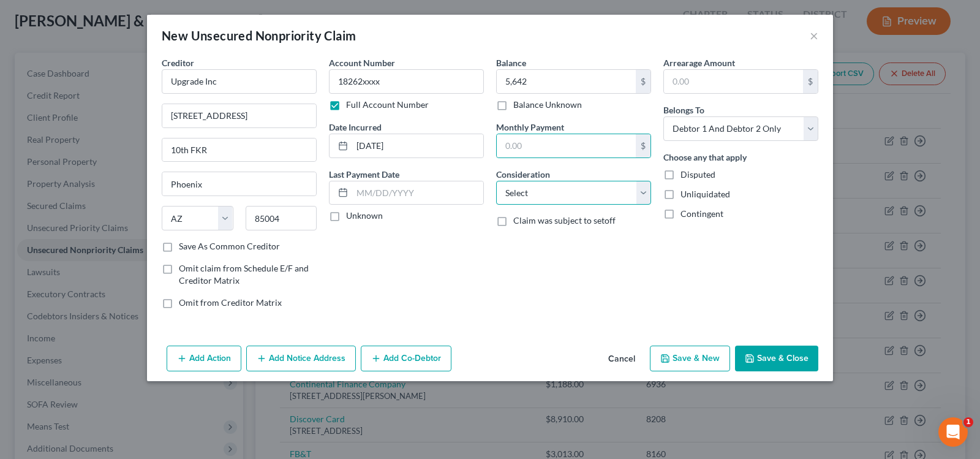
click at [524, 196] on select "Select Cable / Satellite Services Collection Agency Credit Card Debt Debt Couns…" at bounding box center [573, 193] width 155 height 25
select select "2"
click at [496, 181] on select "Select Cable / Satellite Services Collection Agency Credit Card Debt Debt Couns…" at bounding box center [573, 193] width 155 height 25
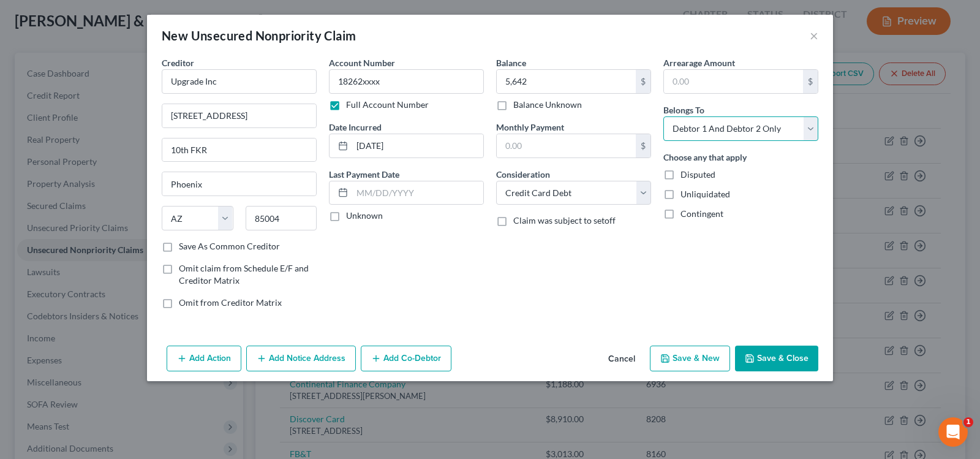
click at [719, 135] on select "Select Debtor 1 Only Debtor 2 Only Debtor 1 And Debtor 2 Only At Least One Of T…" at bounding box center [740, 128] width 155 height 25
select select "0"
click at [663, 116] on select "Select Debtor 1 Only Debtor 2 Only Debtor 1 And Debtor 2 Only At Least One Of T…" at bounding box center [740, 128] width 155 height 25
click at [787, 360] on button "Save & Close" at bounding box center [776, 359] width 83 height 26
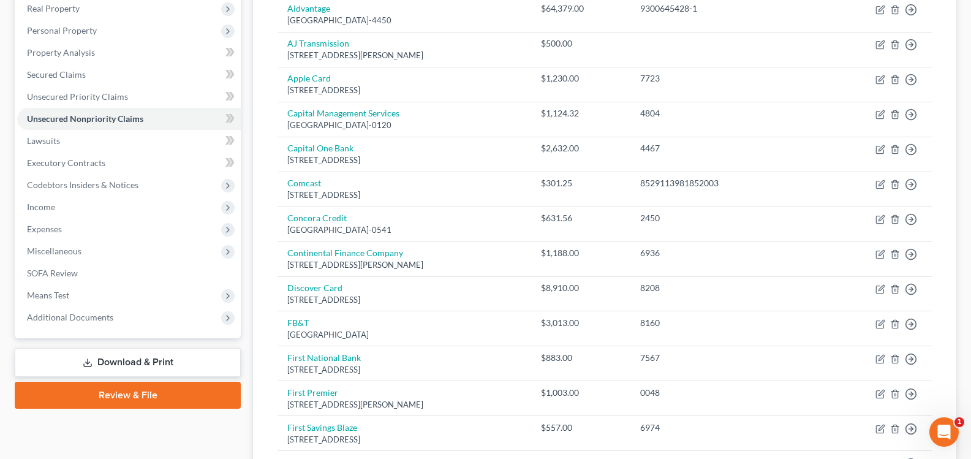
scroll to position [12, 0]
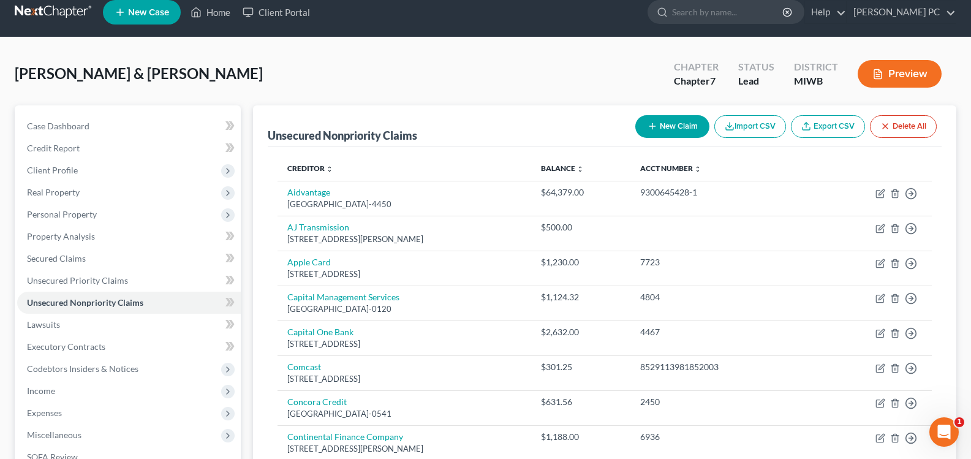
click at [656, 117] on button "New Claim" at bounding box center [672, 126] width 74 height 23
select select "2"
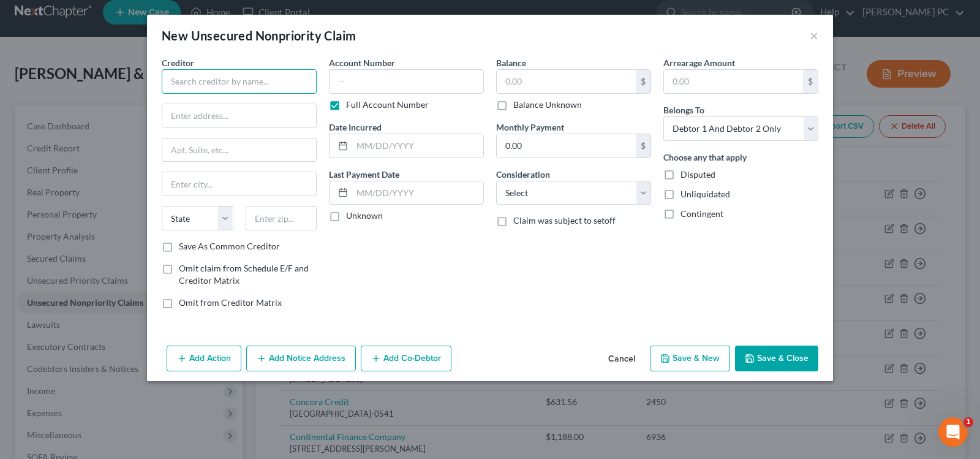
click at [232, 86] on input "text" at bounding box center [239, 81] width 155 height 25
type input "Jefferson Capital Systems"
type input "200 14th Ave"
click at [239, 181] on input "East Lansing" at bounding box center [239, 183] width 154 height 23
type input "East Sartell"
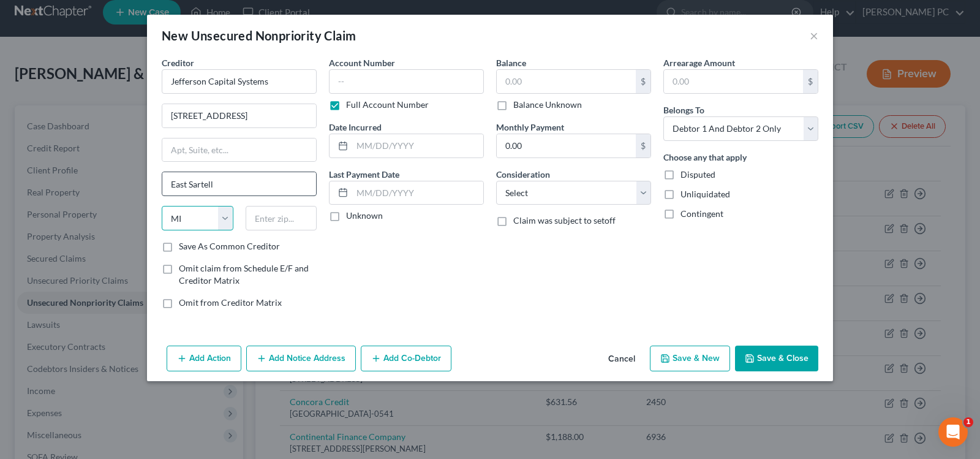
select select "24"
type input "56377"
click at [342, 86] on input "text" at bounding box center [406, 81] width 155 height 25
type input "Sartell"
type input "396279650xxxx"
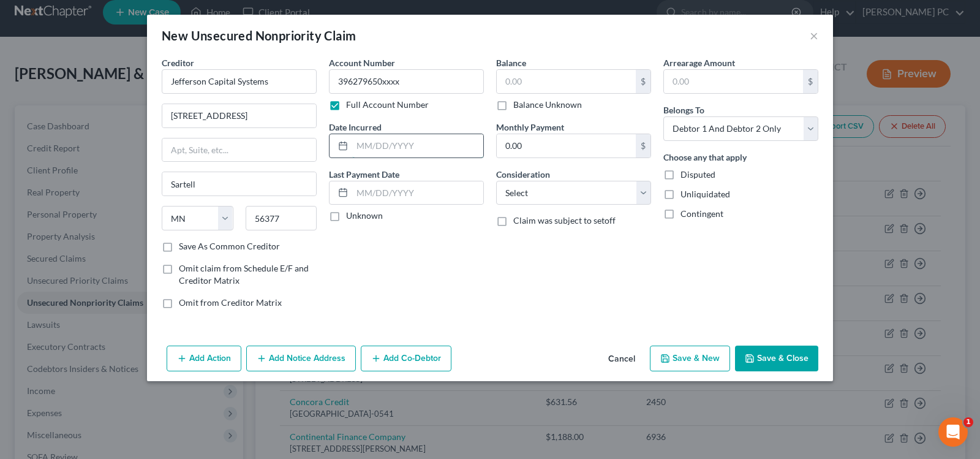
click at [383, 144] on input "text" at bounding box center [417, 145] width 131 height 23
type input "10/15/2024"
type input "989"
click at [548, 196] on select "Select Cable / Satellite Services Collection Agency Credit Card Debt Debt Couns…" at bounding box center [573, 193] width 155 height 25
click at [547, 195] on select "Select Cable / Satellite Services Collection Agency Credit Card Debt Debt Couns…" at bounding box center [573, 193] width 155 height 25
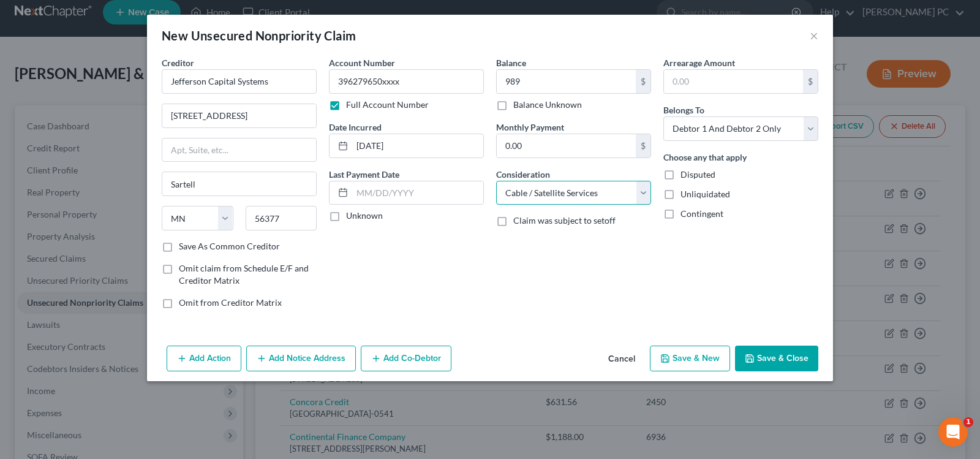
click at [542, 197] on select "Select Cable / Satellite Services Collection Agency Credit Card Debt Debt Couns…" at bounding box center [573, 193] width 155 height 25
select select "14"
click at [496, 181] on select "Select Cable / Satellite Services Collection Agency Credit Card Debt Debt Couns…" at bounding box center [573, 193] width 155 height 25
click at [546, 227] on label "Other Consideration" at bounding box center [535, 220] width 78 height 13
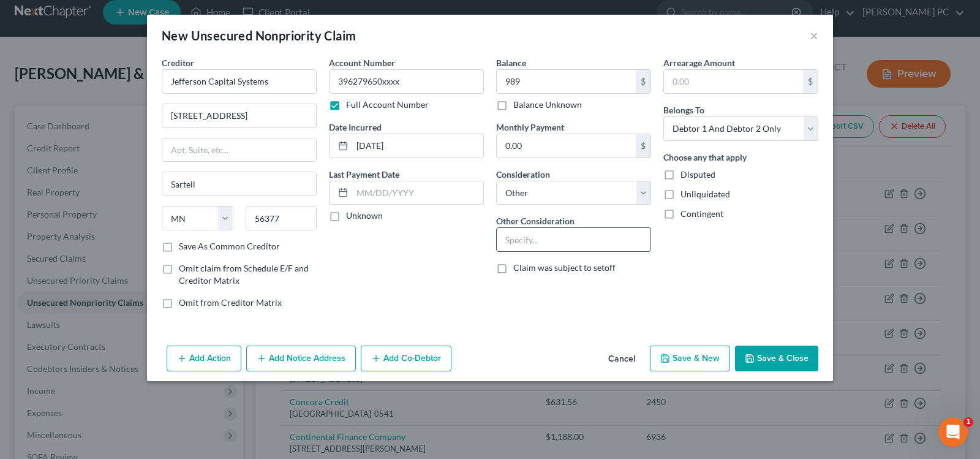
click at [542, 236] on input "text" at bounding box center [574, 239] width 154 height 23
type input "Collection MI Plumbing"
click at [754, 124] on select "Select Debtor 1 Only Debtor 2 Only Debtor 1 And Debtor 2 Only At Least One Of T…" at bounding box center [740, 128] width 155 height 25
click at [663, 116] on select "Select Debtor 1 Only Debtor 2 Only Debtor 1 And Debtor 2 Only At Least One Of T…" at bounding box center [740, 128] width 155 height 25
click at [780, 363] on button "Save & Close" at bounding box center [776, 359] width 83 height 26
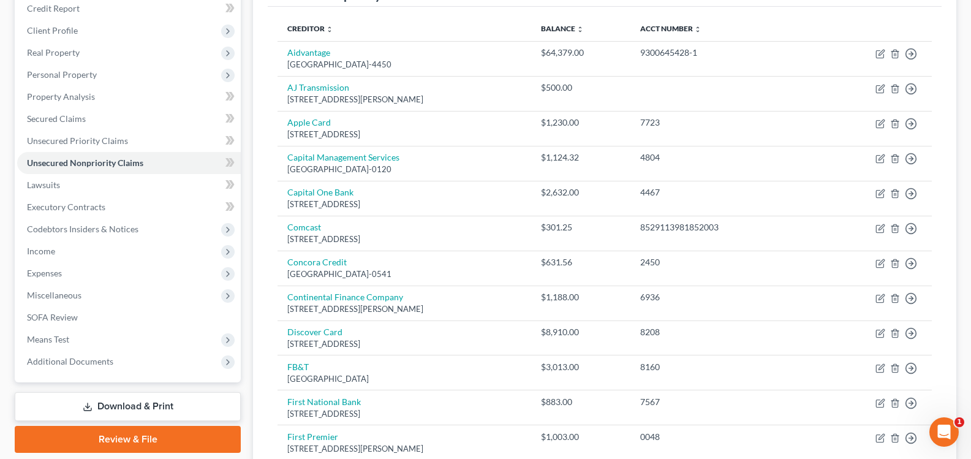
scroll to position [0, 0]
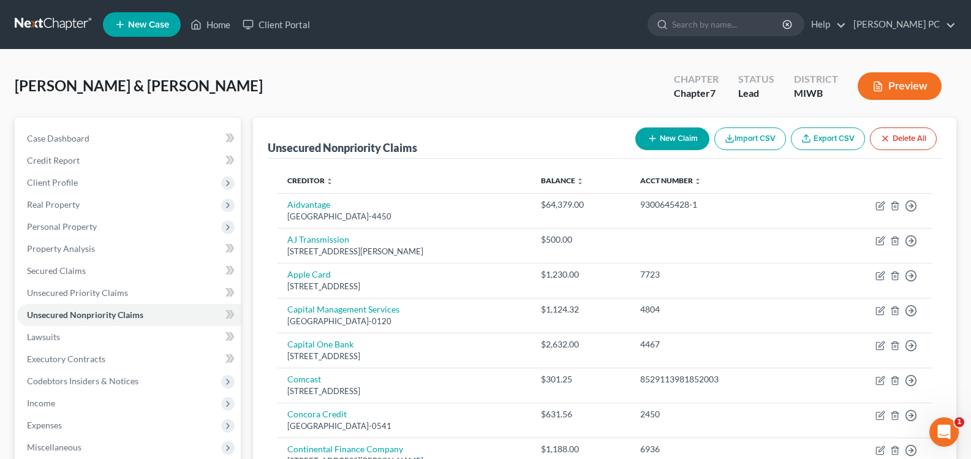
click at [657, 140] on button "New Claim" at bounding box center [672, 138] width 74 height 23
select select "2"
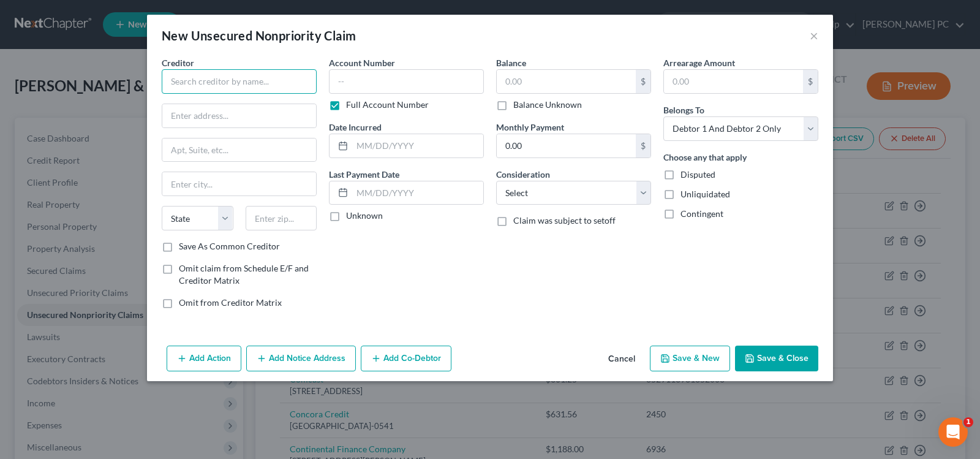
click at [263, 78] on input "text" at bounding box center [239, 81] width 155 height 25
type input "LJ Ross Assoicates"
type input "4 Universal Way"
type input "Jackson"
select select "23"
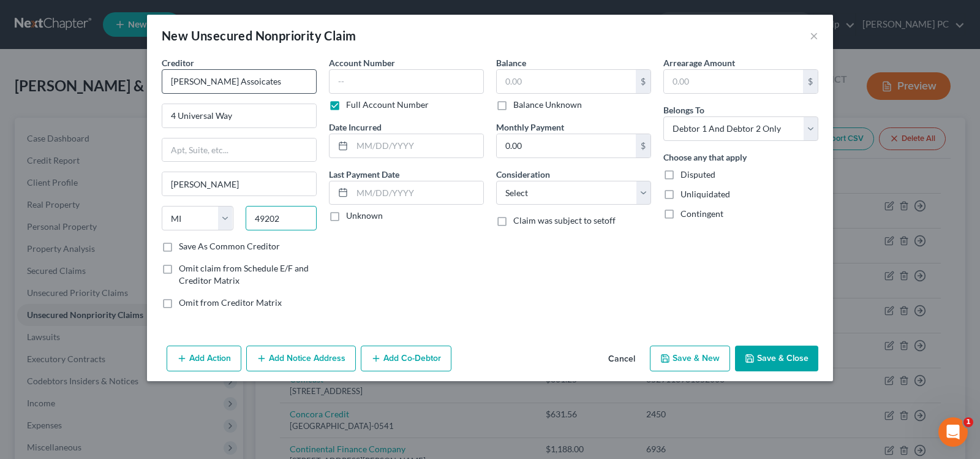
type input "49202"
click at [406, 75] on input "text" at bounding box center [406, 81] width 155 height 25
type input "2056xxxx"
type input "07/01/2019"
click at [624, 361] on button "Cancel" at bounding box center [622, 359] width 47 height 25
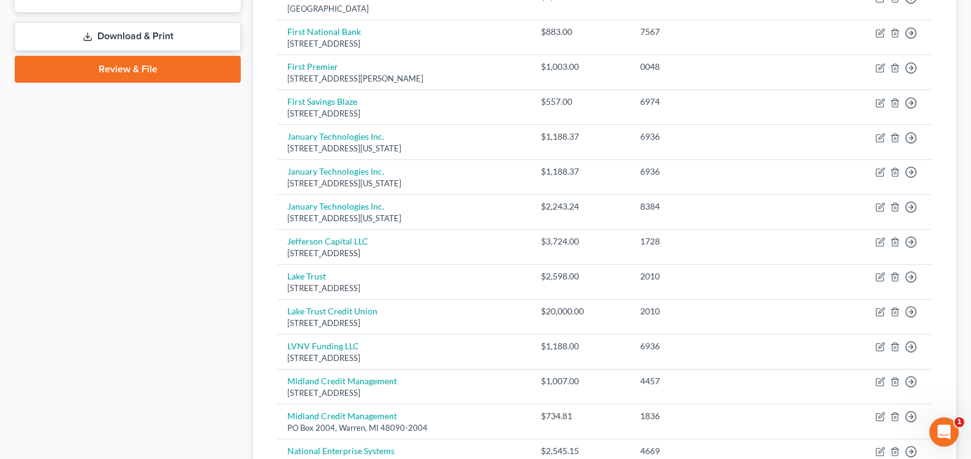
scroll to position [551, 0]
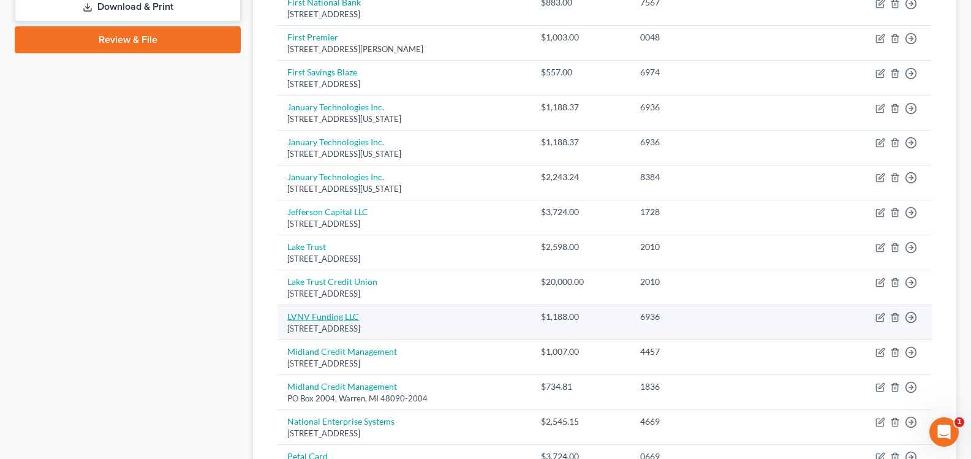
click at [331, 311] on link "LVNV Funding LLC" at bounding box center [323, 316] width 72 height 10
select select "42"
select select "1"
select select "0"
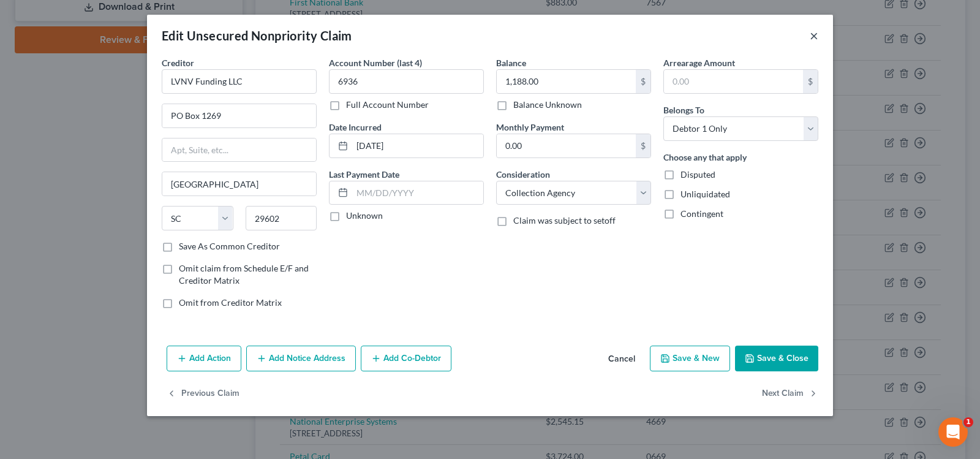
click at [813, 33] on button "×" at bounding box center [814, 35] width 9 height 15
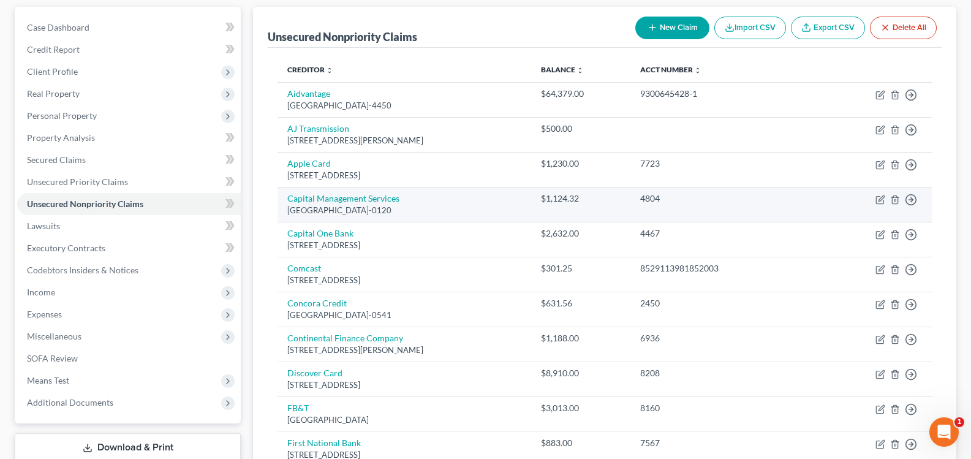
scroll to position [0, 0]
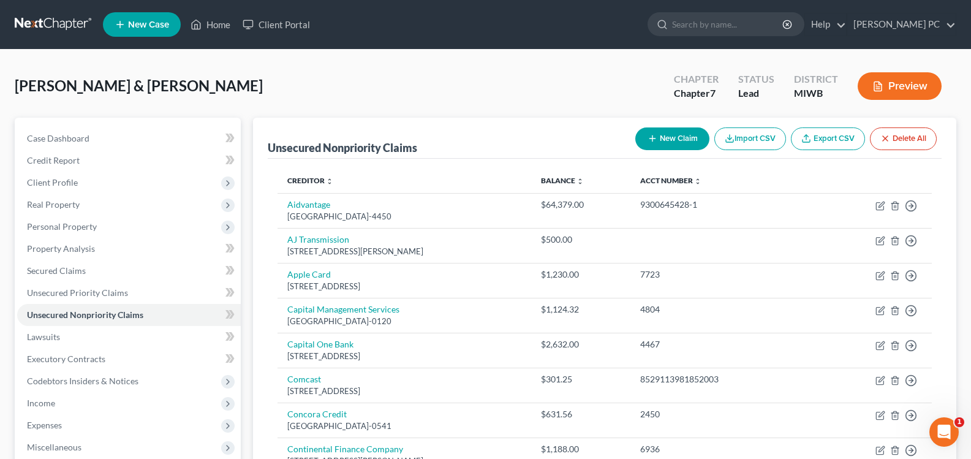
click at [654, 116] on div "Randolph, Amy & Antwon Upgraded Chapter Chapter 7 Status Lead District MIWB Pre…" at bounding box center [486, 90] width 942 height 53
click at [657, 134] on button "New Claim" at bounding box center [672, 138] width 74 height 23
select select "2"
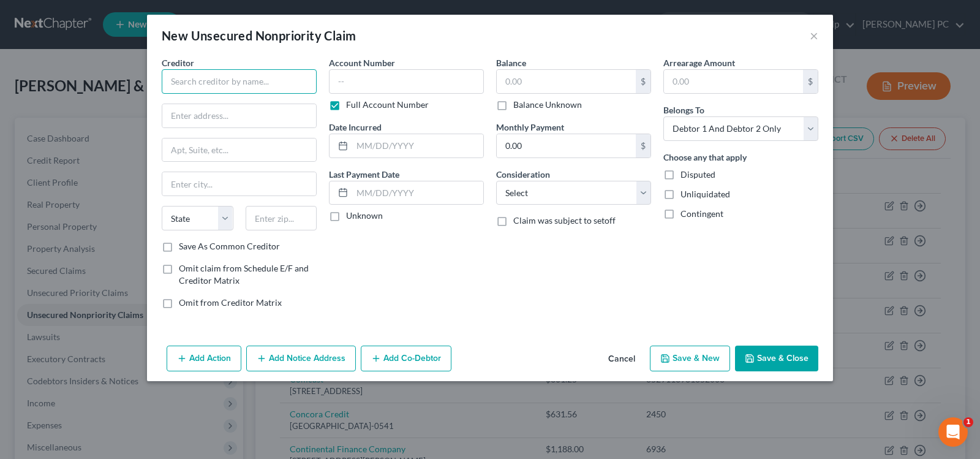
click at [286, 73] on input "text" at bounding box center [239, 81] width 155 height 25
type input "Midland Credit Management Inc"
type input "350 Camino De La Reina"
type input "Ste. 300"
type input "D"
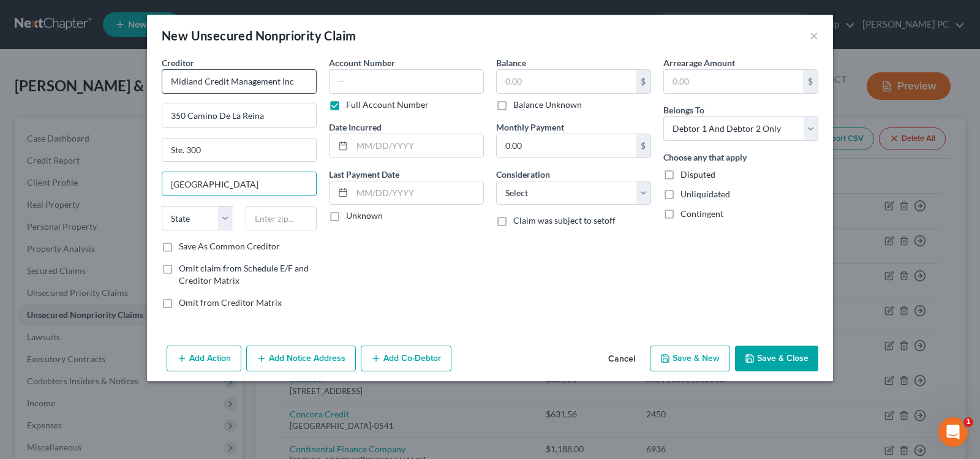
type input "San Diego"
select select "4"
type input "92108"
click at [410, 92] on input "text" at bounding box center [406, 81] width 155 height 25
type input "33032xxxx"
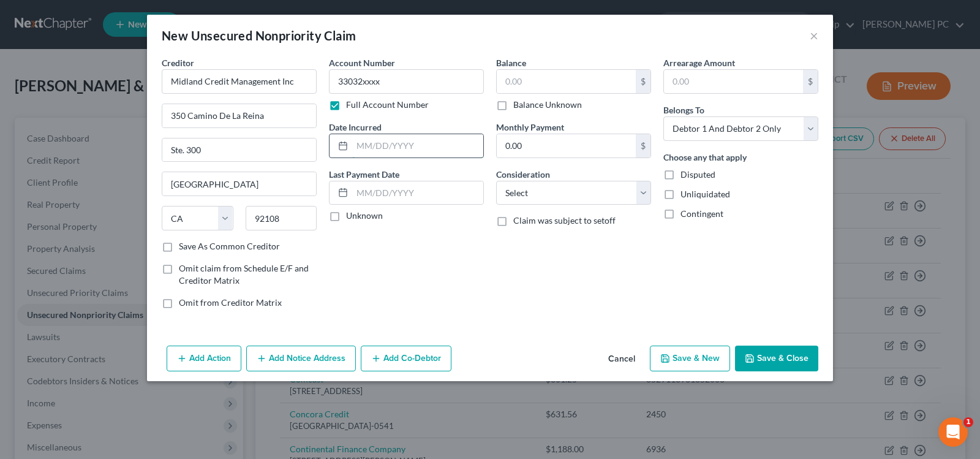
click at [407, 143] on input "text" at bounding box center [417, 145] width 131 height 23
type input "11/25/2024"
click at [573, 79] on input "text" at bounding box center [566, 81] width 139 height 23
type input "631"
click at [572, 200] on select "Select Cable / Satellite Services Collection Agency Credit Card Debt Debt Couns…" at bounding box center [573, 193] width 155 height 25
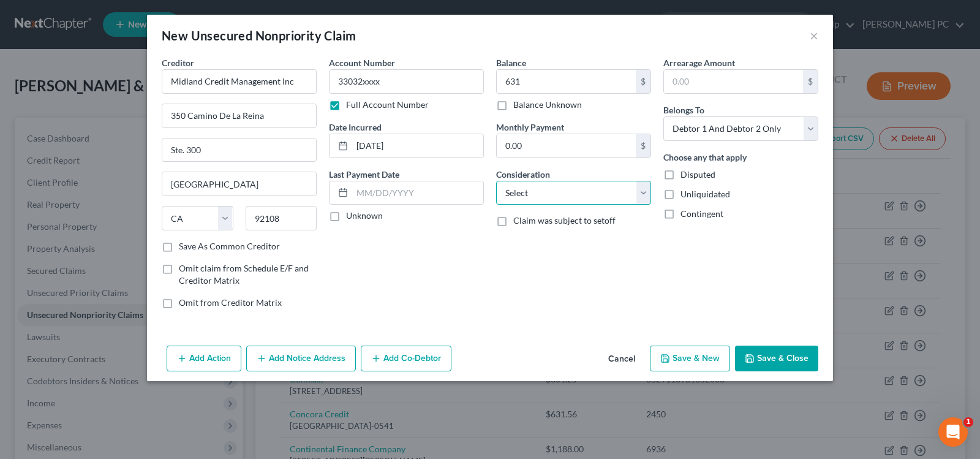
select select "14"
click at [496, 181] on select "Select Cable / Satellite Services Collection Agency Credit Card Debt Debt Couns…" at bounding box center [573, 193] width 155 height 25
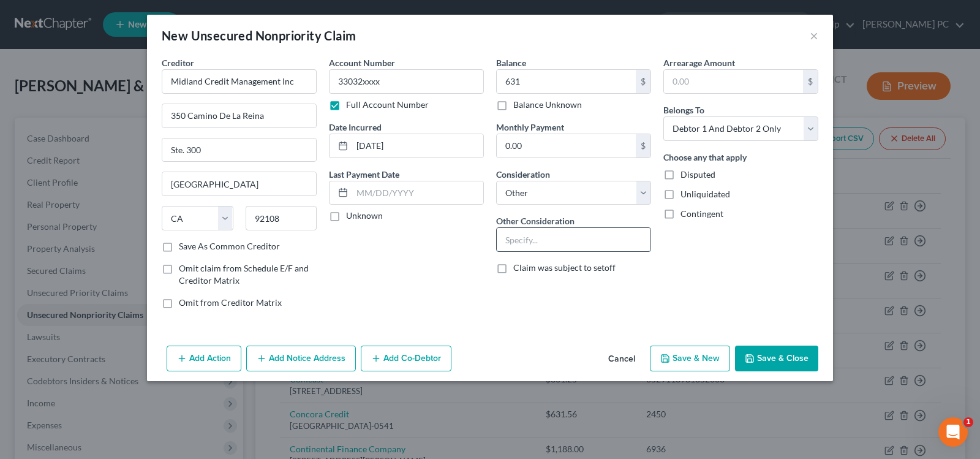
click at [550, 236] on input "text" at bounding box center [574, 239] width 154 height 23
click at [602, 239] on input "Collection Bank of Misspuri" at bounding box center [574, 239] width 154 height 23
click at [598, 240] on input "Collection Bank of Misspuri" at bounding box center [574, 239] width 154 height 23
type input "Collection Bank of Missouri"
click at [785, 127] on select "Select Debtor 1 Only Debtor 2 Only Debtor 1 And Debtor 2 Only At Least One Of T…" at bounding box center [740, 128] width 155 height 25
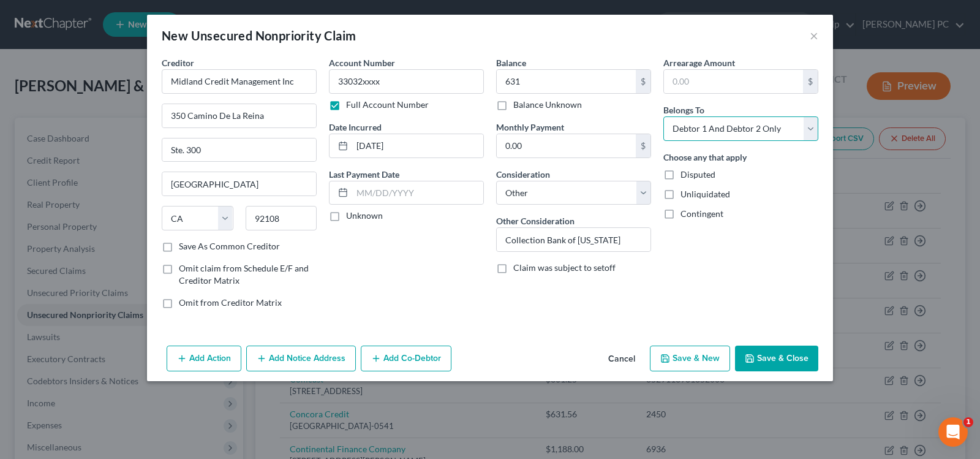
select select "0"
click at [663, 116] on select "Select Debtor 1 Only Debtor 2 Only Debtor 1 And Debtor 2 Only At Least One Of T…" at bounding box center [740, 128] width 155 height 25
click at [795, 352] on button "Save & Close" at bounding box center [776, 359] width 83 height 26
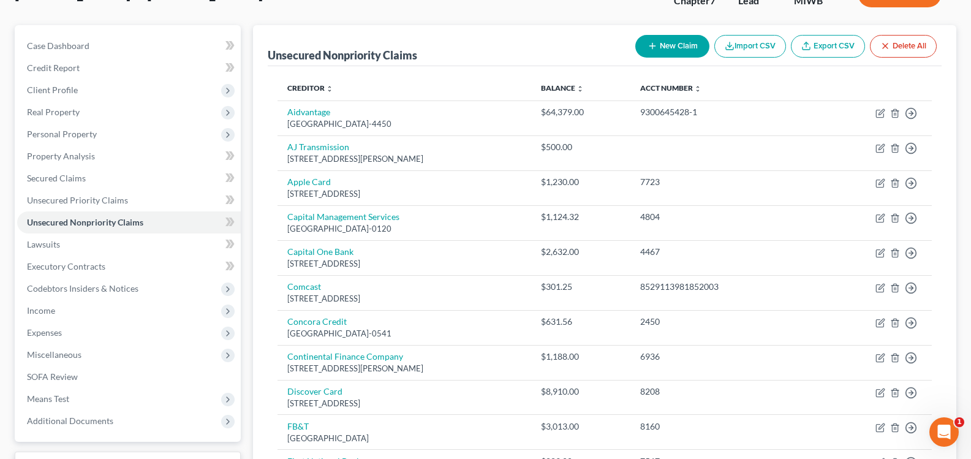
scroll to position [82, 0]
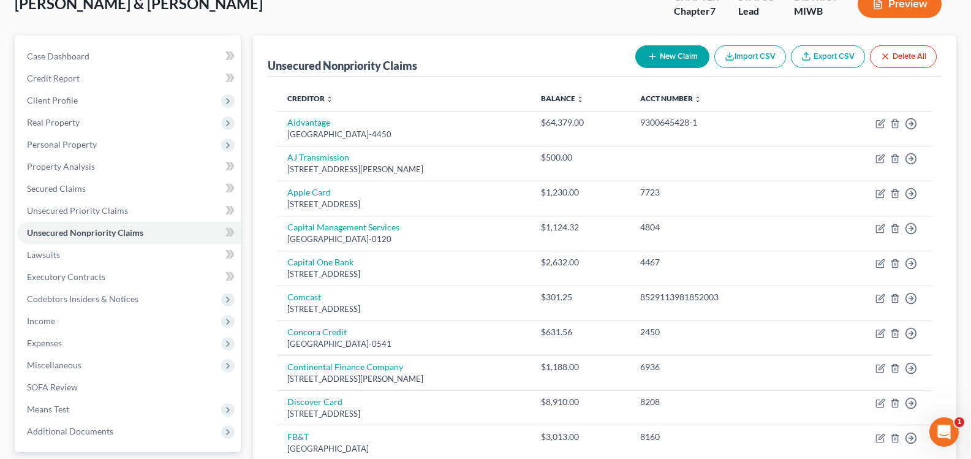
click at [656, 59] on button "New Claim" at bounding box center [672, 56] width 74 height 23
select select "2"
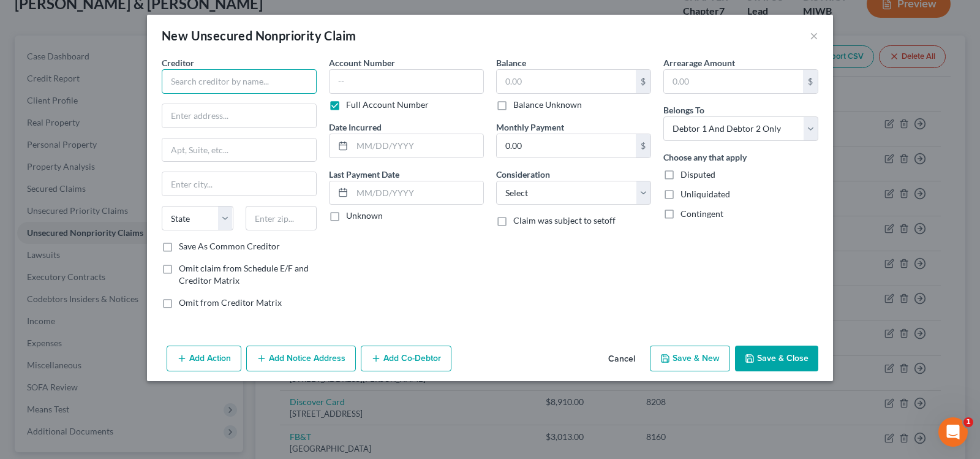
click at [259, 84] on input "text" at bounding box center [239, 81] width 155 height 25
type input "Midland Credit Management Inc."
type input "350 Camino De La Reina"
type input "San Diego"
select select "4"
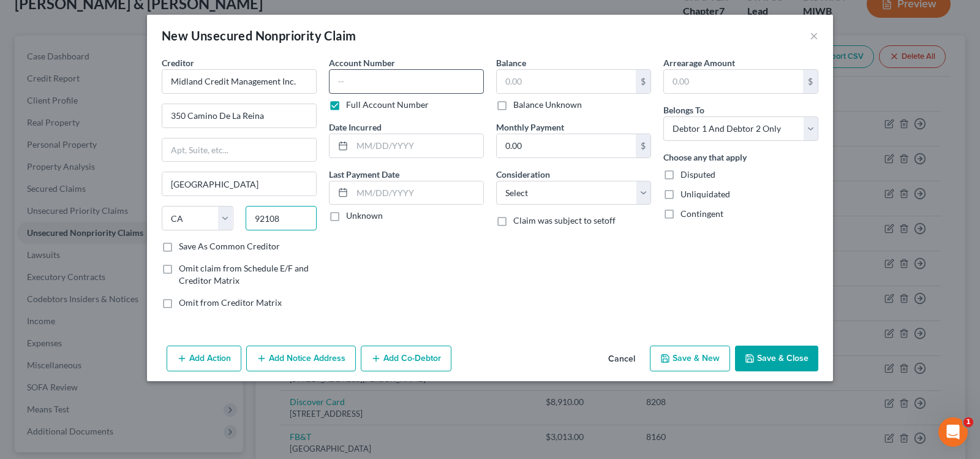
type input "92108"
click at [409, 70] on input "text" at bounding box center [406, 81] width 155 height 25
type input "33044xxxx"
click at [428, 143] on input "text" at bounding box center [417, 145] width 131 height 23
type input "12/17/2024"
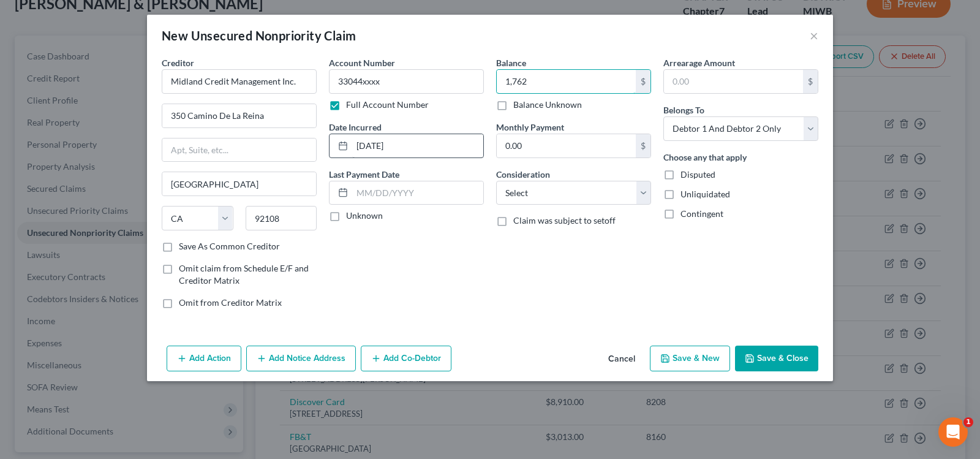
type input "1,762"
click at [548, 193] on select "Select Cable / Satellite Services Collection Agency Credit Card Debt Debt Couns…" at bounding box center [573, 193] width 155 height 25
select select "14"
click at [496, 181] on select "Select Cable / Satellite Services Collection Agency Credit Card Debt Debt Couns…" at bounding box center [573, 193] width 155 height 25
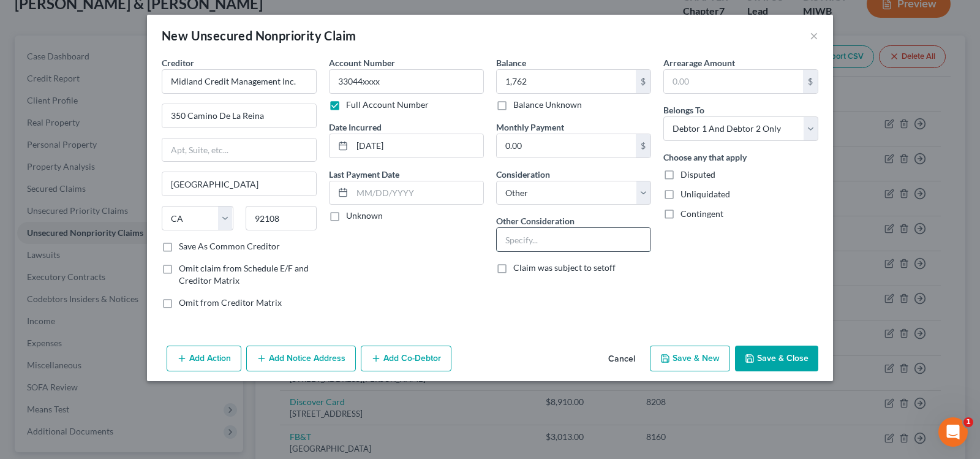
click at [519, 237] on input "text" at bounding box center [574, 239] width 154 height 23
type input "Collection for Credit One Bank"
click at [702, 128] on select "Select Debtor 1 Only Debtor 2 Only Debtor 1 And Debtor 2 Only At Least One Of T…" at bounding box center [740, 128] width 155 height 25
select select "0"
click at [663, 116] on select "Select Debtor 1 Only Debtor 2 Only Debtor 1 And Debtor 2 Only At Least One Of T…" at bounding box center [740, 128] width 155 height 25
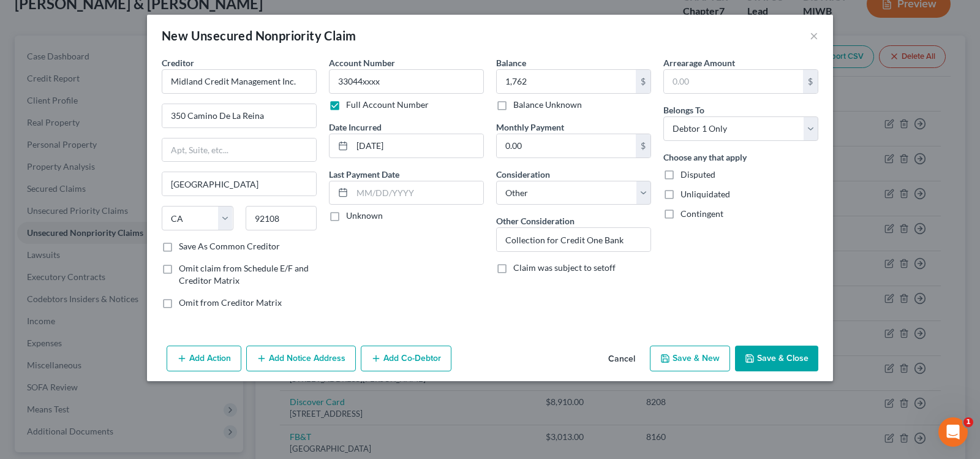
click at [792, 360] on button "Save & Close" at bounding box center [776, 359] width 83 height 26
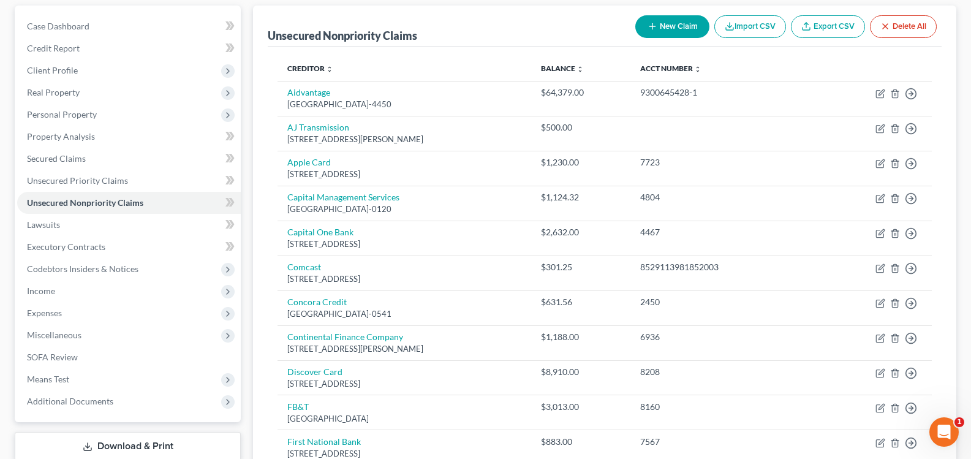
scroll to position [0, 0]
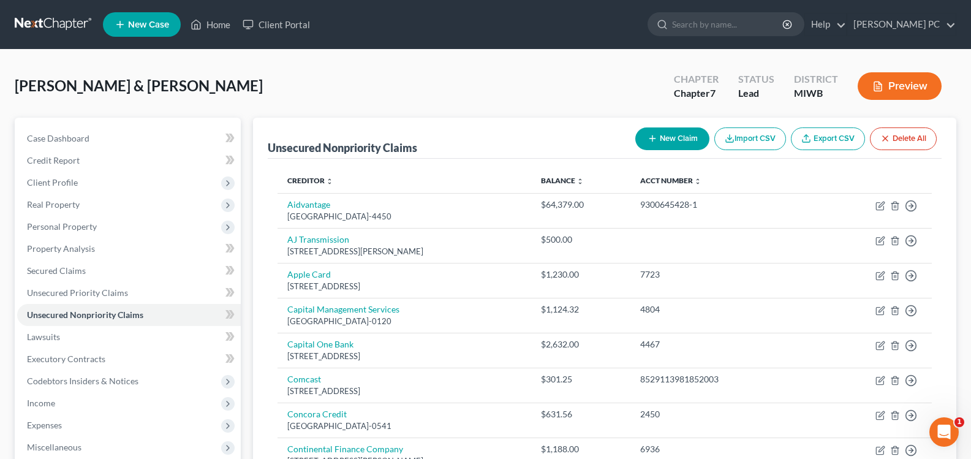
click at [678, 137] on button "New Claim" at bounding box center [672, 138] width 74 height 23
select select "2"
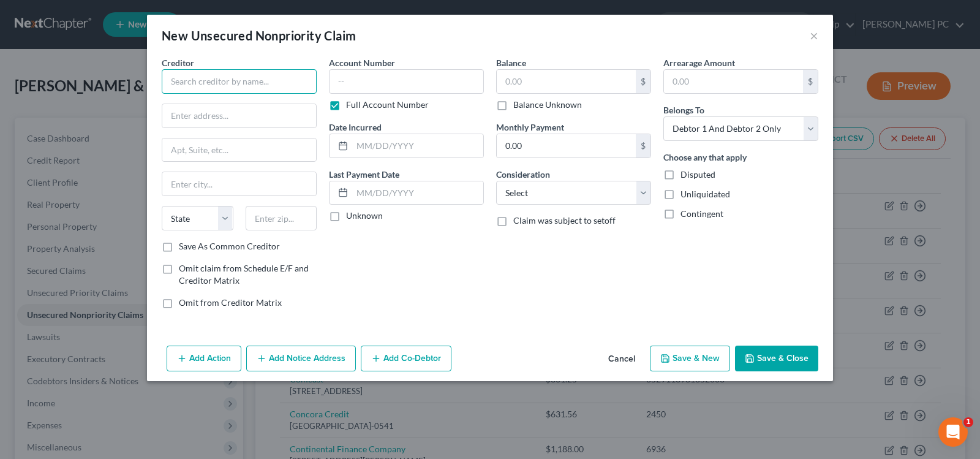
click at [270, 76] on input "text" at bounding box center [239, 81] width 155 height 25
type input "Midland Credit Management"
type input "350 Camino De La Reina"
type input "San Diego"
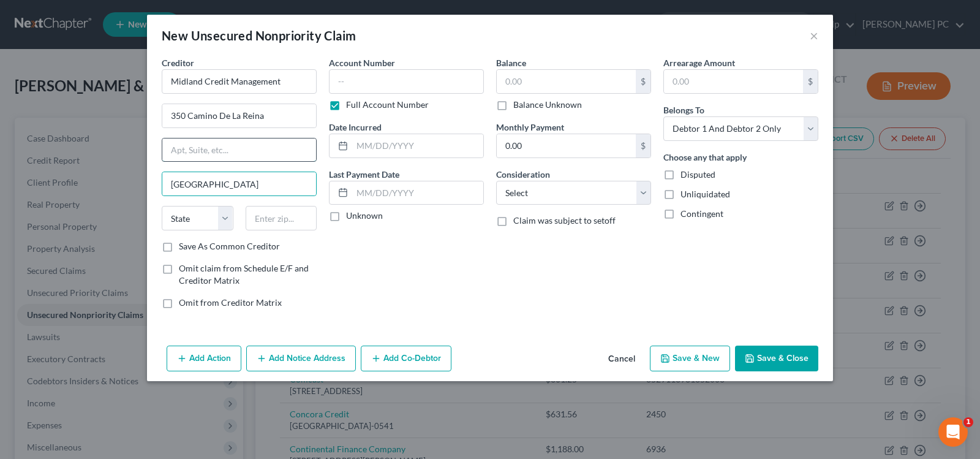
click at [282, 153] on input "text" at bounding box center [239, 149] width 154 height 23
type input "Ste. 300"
click at [206, 216] on select "State AL AK AR AZ CA CO CT DE DC FL GA GU HI ID IL IN IA KS KY LA ME MD MA MI M…" at bounding box center [198, 218] width 72 height 25
select select "4"
click at [162, 206] on select "State AL AK AR AZ CA CO CT DE DC FL GA GU HI ID IL IN IA KS KY LA ME MD MA MI M…" at bounding box center [198, 218] width 72 height 25
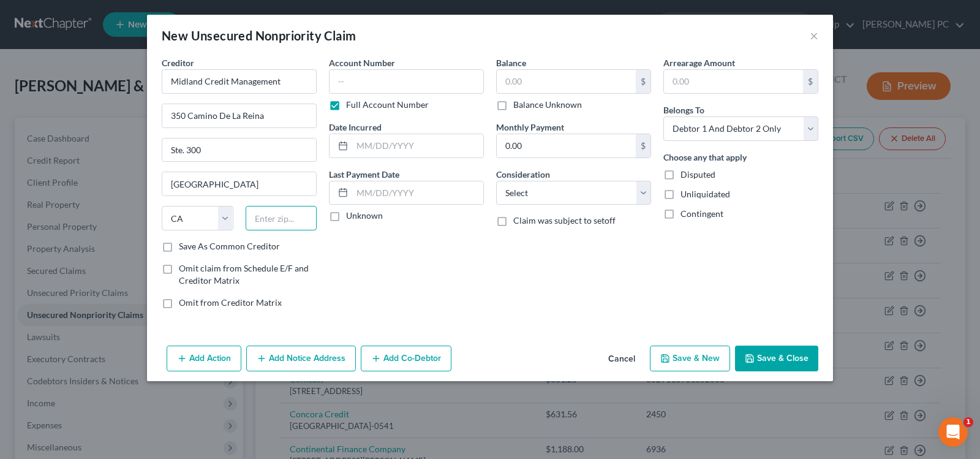
click at [289, 212] on input "text" at bounding box center [282, 218] width 72 height 25
type input "92108"
click at [388, 76] on input "text" at bounding box center [406, 81] width 155 height 25
type input "33087xxxx"
click at [401, 144] on input "text" at bounding box center [417, 145] width 131 height 23
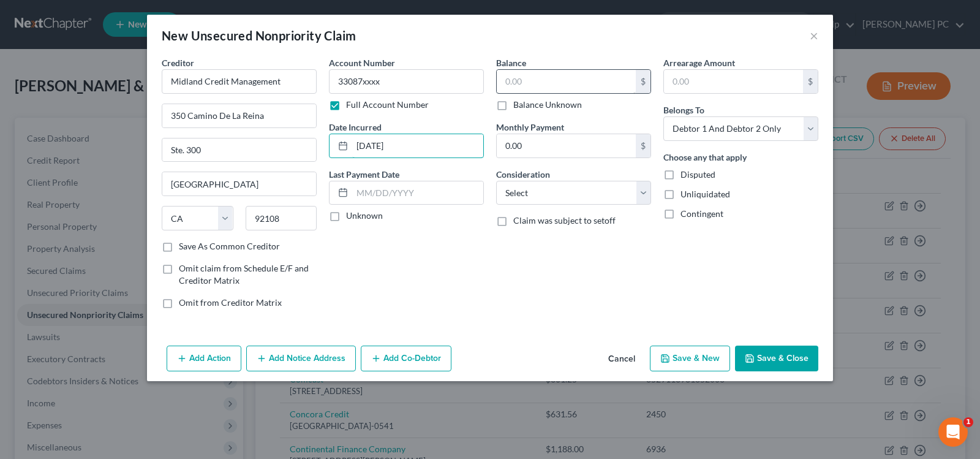
type input "12/26/2024"
click at [535, 81] on input "text" at bounding box center [566, 81] width 139 height 23
type input "742"
click at [526, 201] on select "Select Cable / Satellite Services Collection Agency Credit Card Debt Debt Couns…" at bounding box center [573, 193] width 155 height 25
select select "14"
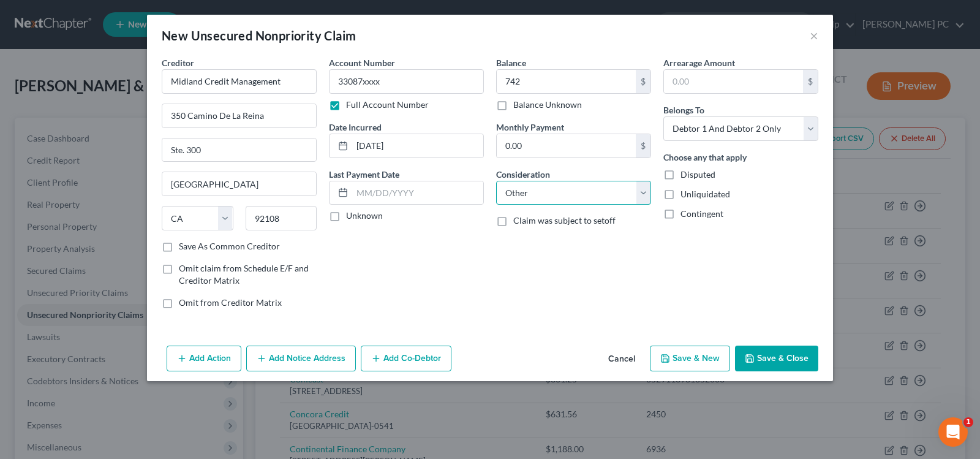
click at [496, 181] on select "Select Cable / Satellite Services Collection Agency Credit Card Debt Debt Couns…" at bounding box center [573, 193] width 155 height 25
click at [545, 151] on input "0.00" at bounding box center [566, 145] width 139 height 23
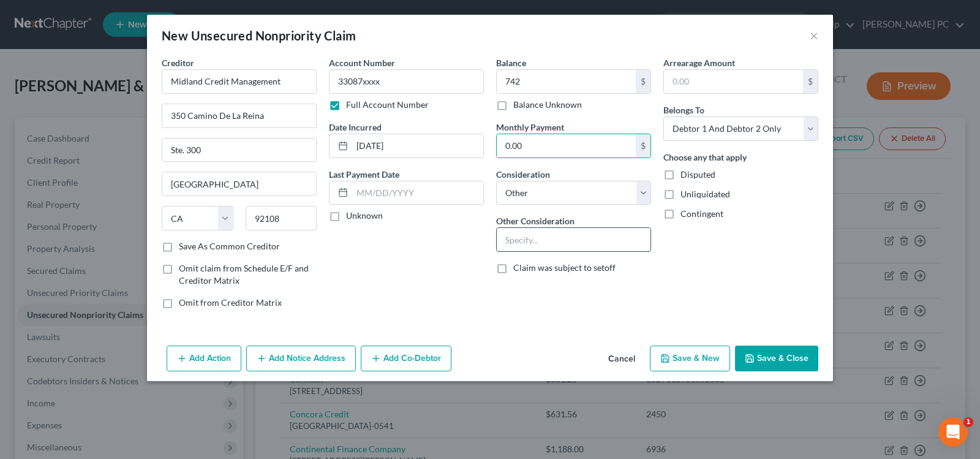
click at [540, 232] on input "text" at bounding box center [574, 239] width 154 height 23
type input "Collection for First Electronic Bank"
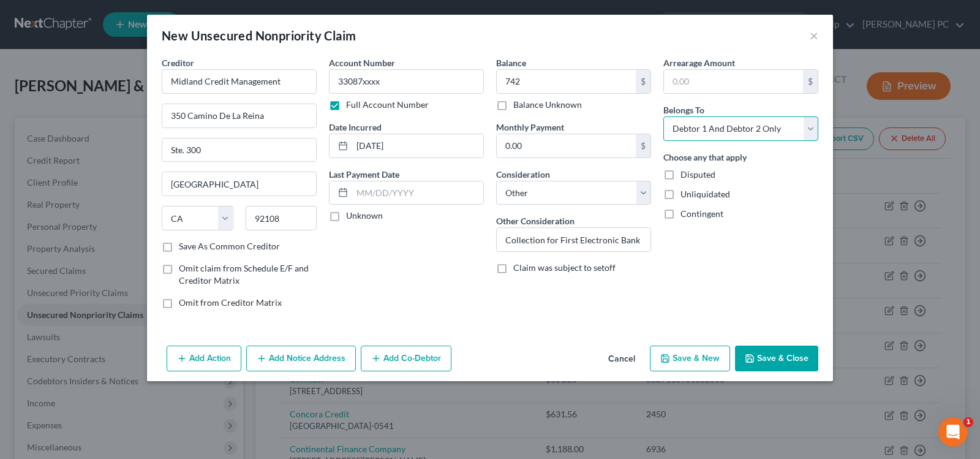
drag, startPoint x: 709, startPoint y: 132, endPoint x: 706, endPoint y: 140, distance: 8.3
click at [709, 132] on select "Select Debtor 1 Only Debtor 2 Only Debtor 1 And Debtor 2 Only At Least One Of T…" at bounding box center [740, 128] width 155 height 25
select select "0"
click at [663, 116] on select "Select Debtor 1 Only Debtor 2 Only Debtor 1 And Debtor 2 Only At Least One Of T…" at bounding box center [740, 128] width 155 height 25
click at [788, 362] on button "Save & Close" at bounding box center [776, 359] width 83 height 26
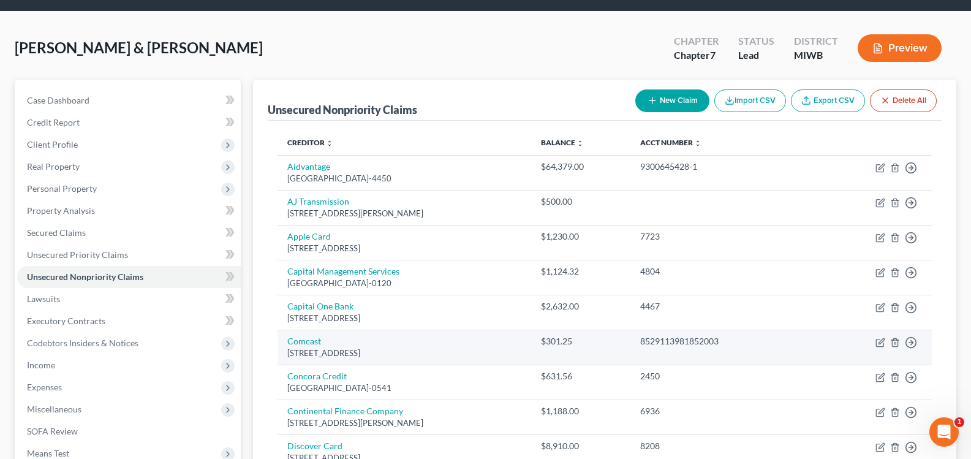
scroll to position [61, 0]
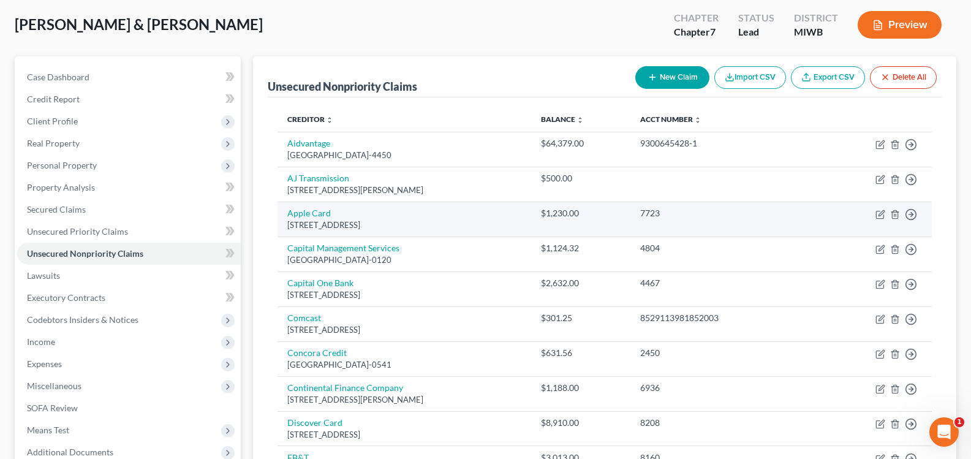
click at [328, 207] on td "Apple Card PO Box 7247, Philadelphia, PA 19170" at bounding box center [405, 219] width 254 height 35
click at [329, 213] on link "Apple Card" at bounding box center [308, 213] width 43 height 10
select select "39"
select select "2"
select select "0"
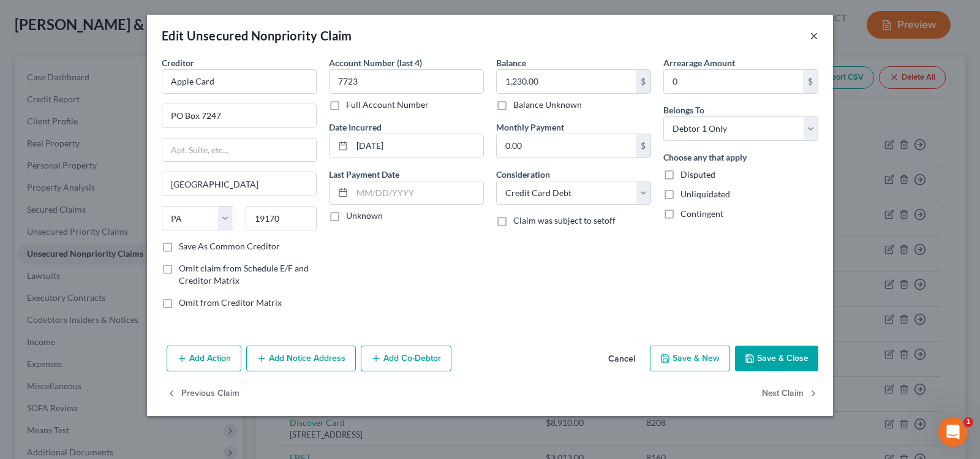
click at [812, 39] on button "×" at bounding box center [814, 35] width 9 height 15
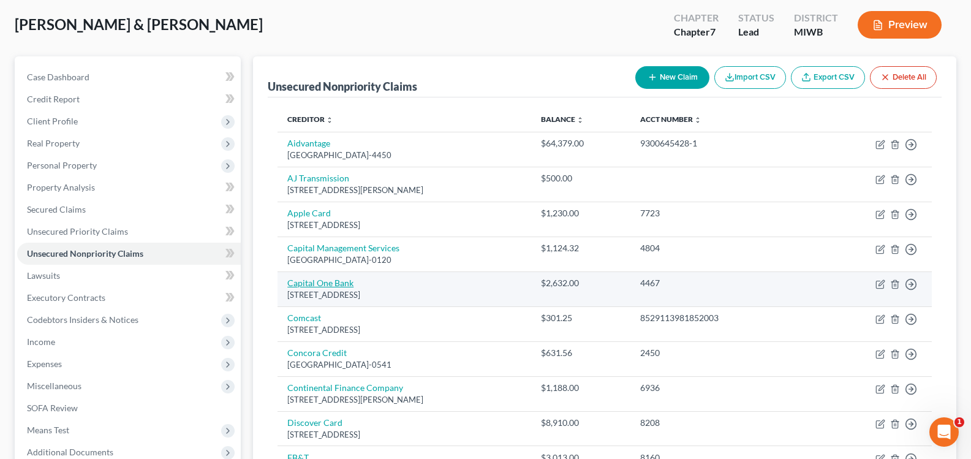
click at [352, 282] on link "Capital One Bank" at bounding box center [320, 283] width 66 height 10
select select "46"
select select "2"
select select "0"
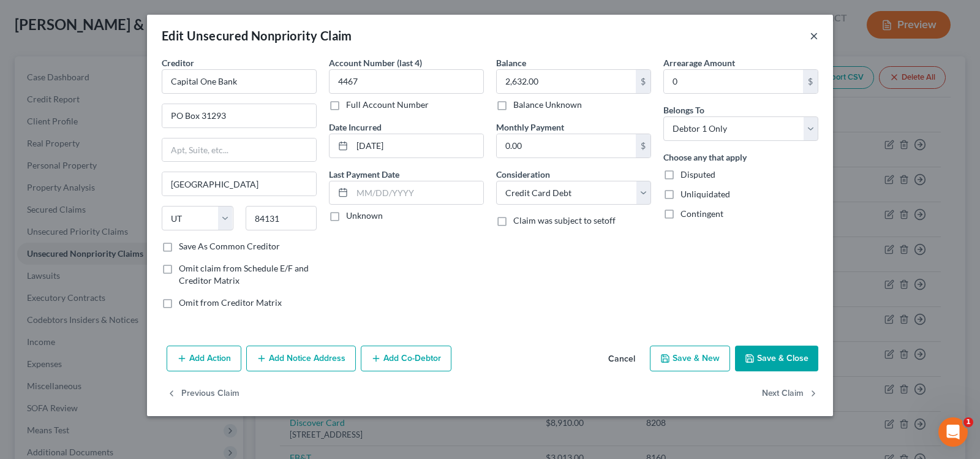
click at [812, 34] on button "×" at bounding box center [814, 35] width 9 height 15
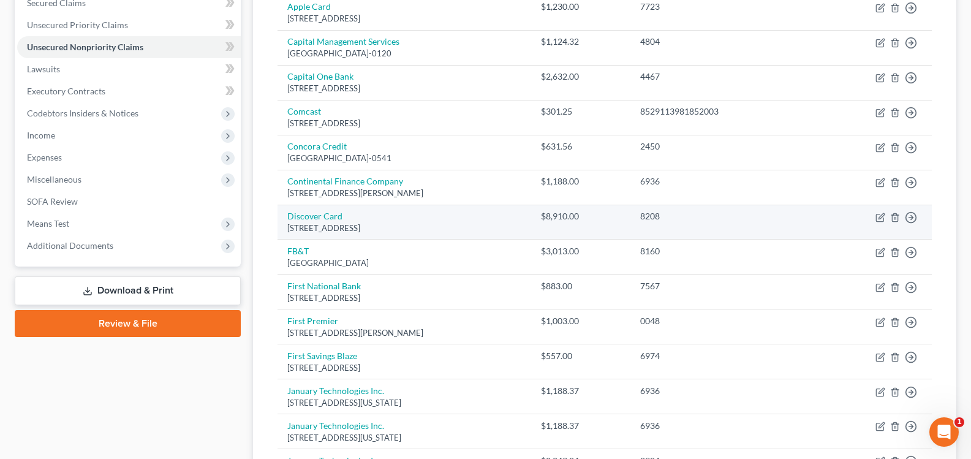
scroll to position [152, 0]
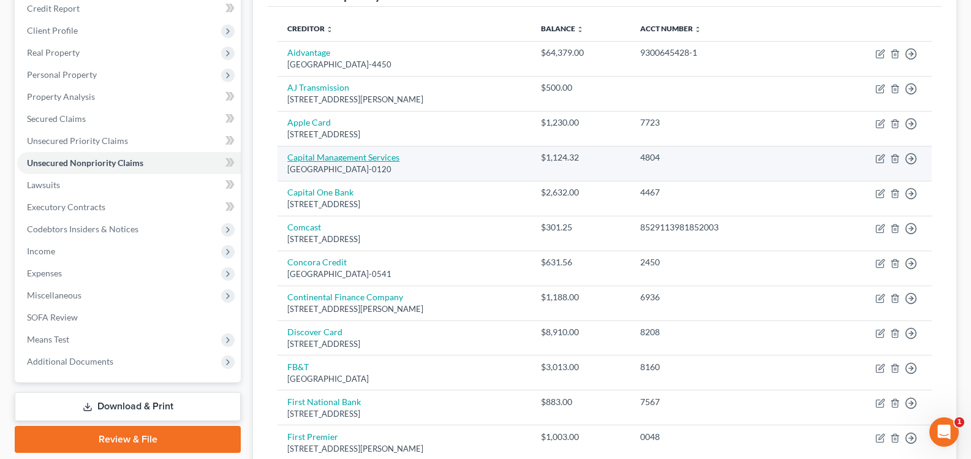
click at [390, 158] on link "Capital Management Services" at bounding box center [343, 157] width 112 height 10
select select "35"
select select "14"
select select "0"
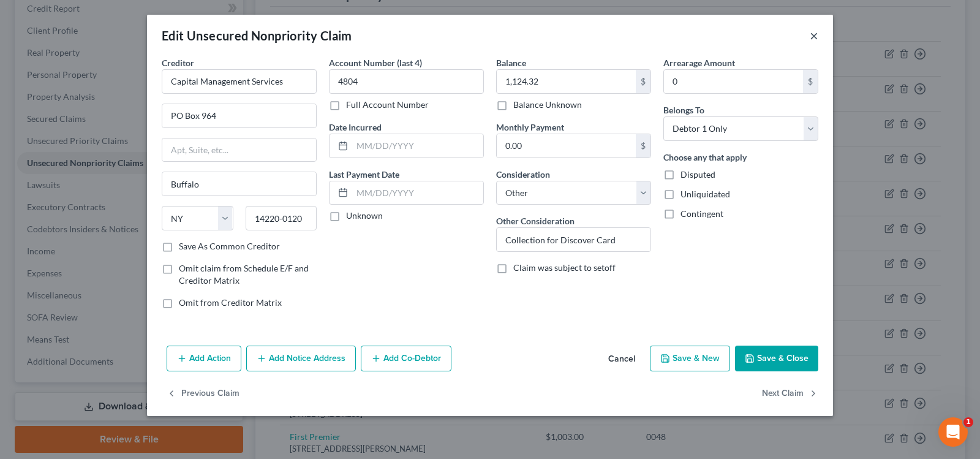
click at [817, 35] on button "×" at bounding box center [814, 35] width 9 height 15
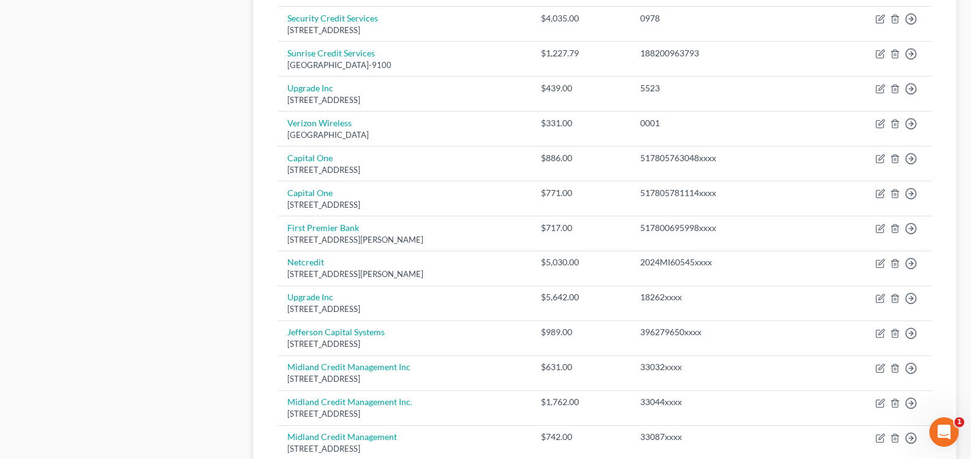
scroll to position [1132, 0]
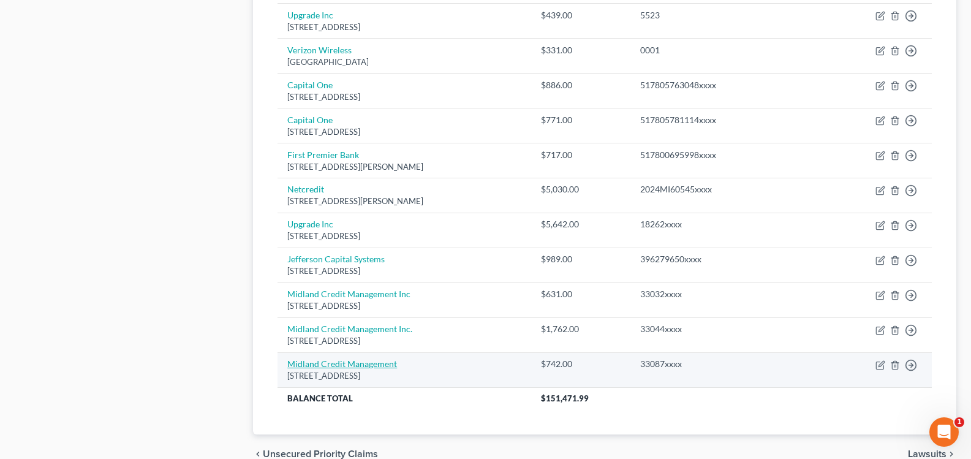
click at [366, 366] on link "Midland Credit Management" at bounding box center [342, 363] width 110 height 10
select select "4"
select select "14"
select select "0"
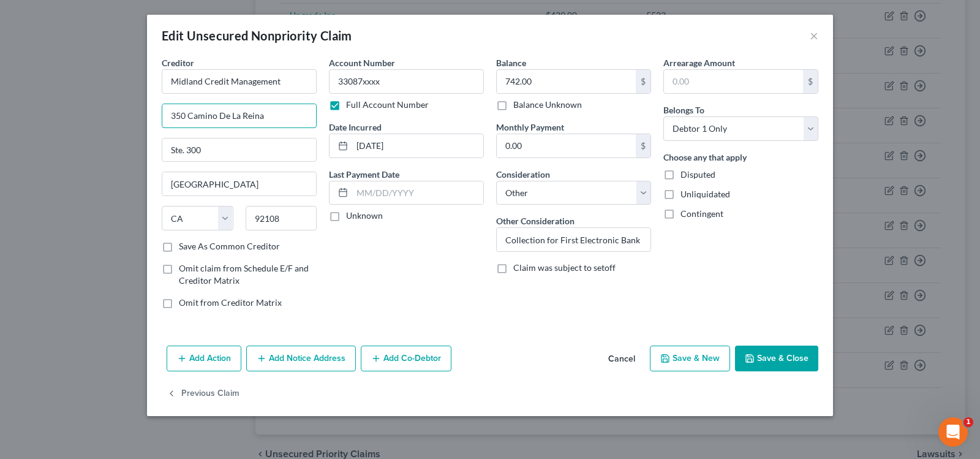
drag, startPoint x: 279, startPoint y: 118, endPoint x: 143, endPoint y: 110, distance: 136.2
click at [143, 110] on div "Edit Unsecured Nonpriority Claim × Creditor * Midland Credit Management 350 Cam…" at bounding box center [490, 229] width 980 height 459
type input "320 E Big Beaver Rd"
type input "Troy"
select select "23"
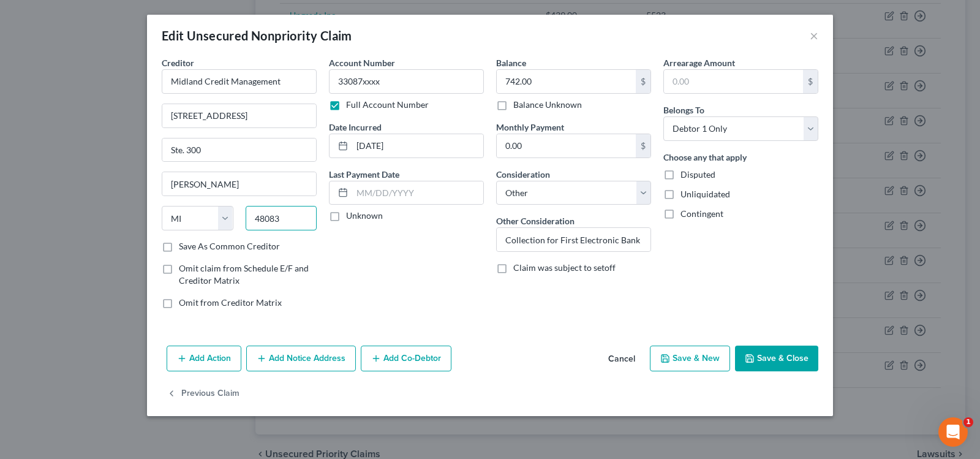
type input "48083"
click at [812, 360] on button "Save & Close" at bounding box center [776, 359] width 83 height 26
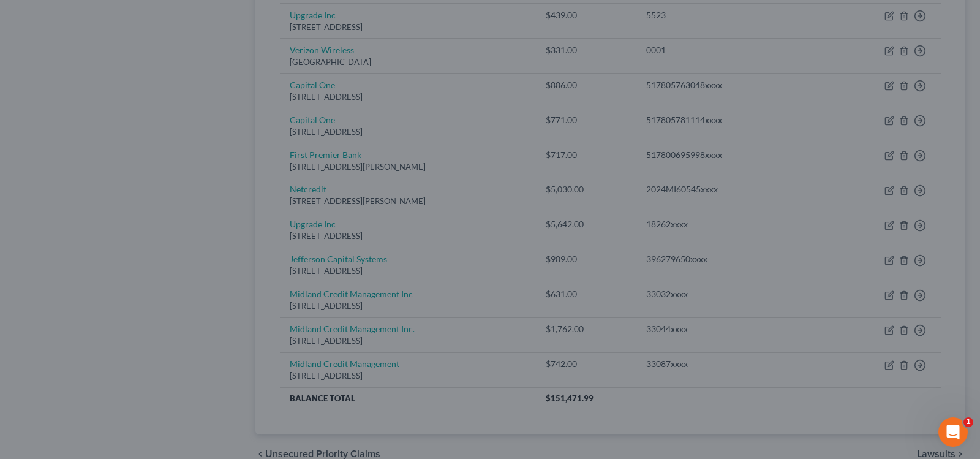
type input "0"
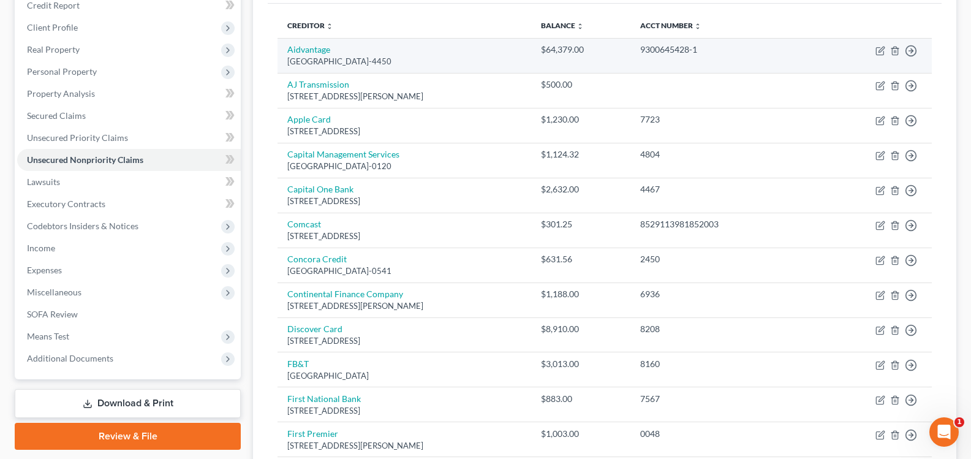
scroll to position [0, 0]
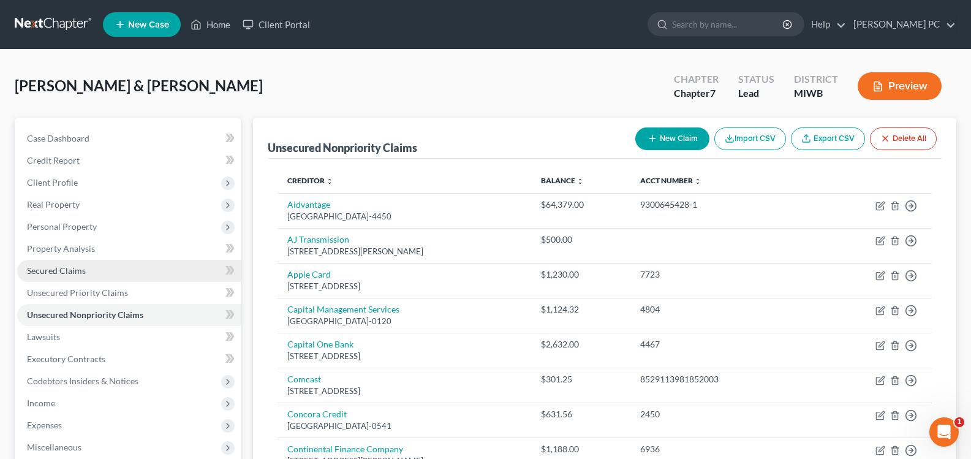
click at [49, 270] on span "Secured Claims" at bounding box center [56, 270] width 59 height 10
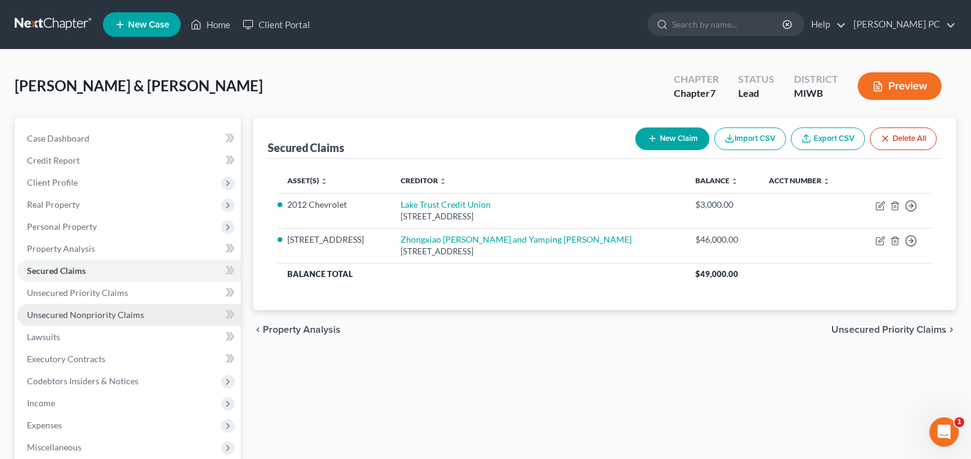
click at [70, 315] on span "Unsecured Nonpriority Claims" at bounding box center [85, 314] width 117 height 10
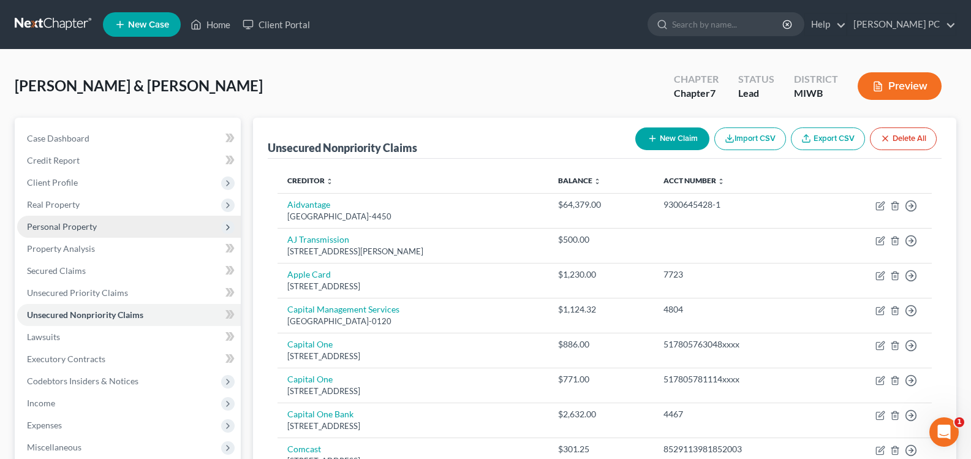
click at [60, 224] on span "Personal Property" at bounding box center [62, 226] width 70 height 10
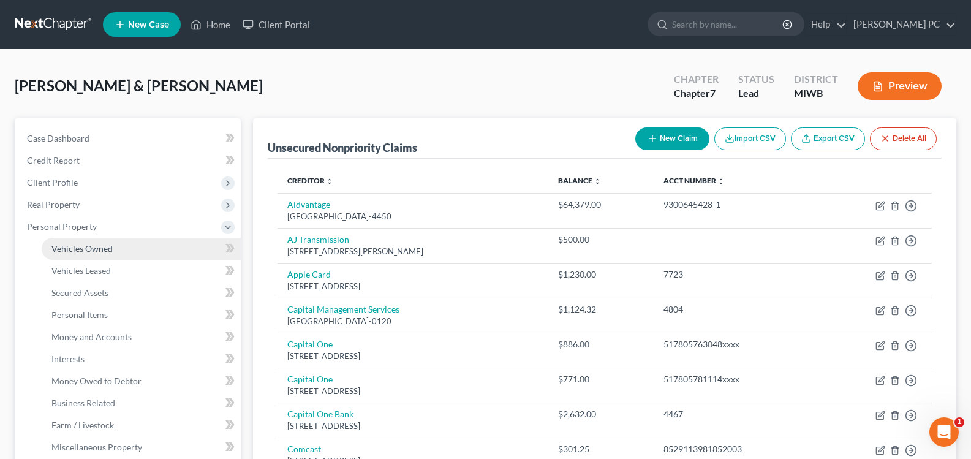
click at [91, 253] on span "Vehicles Owned" at bounding box center [81, 248] width 61 height 10
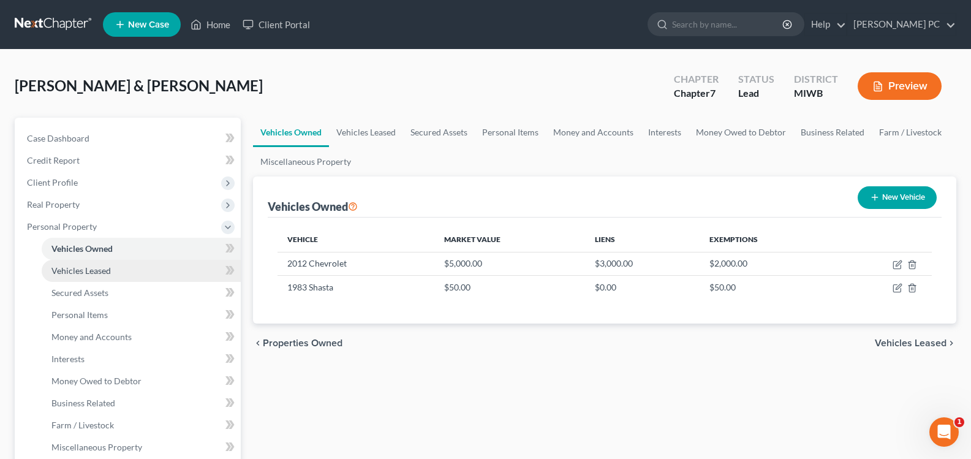
click at [86, 274] on span "Vehicles Leased" at bounding box center [80, 270] width 59 height 10
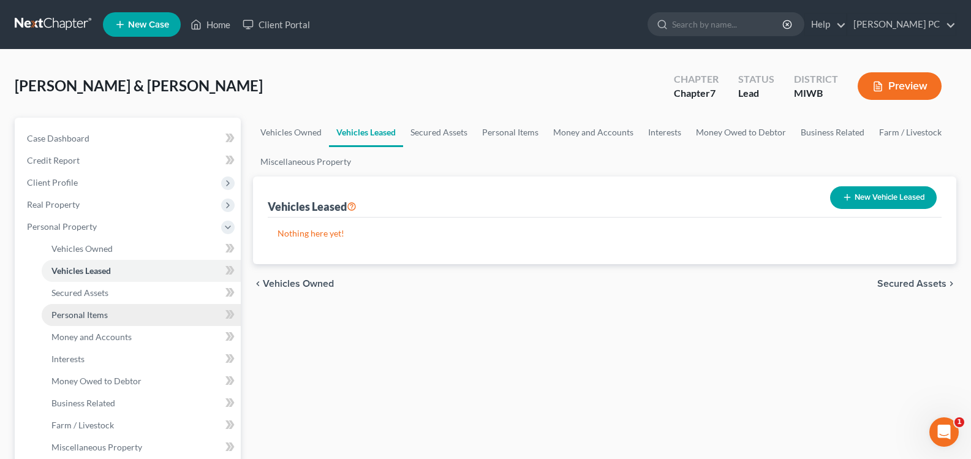
click at [77, 309] on span "Personal Items" at bounding box center [79, 314] width 56 height 10
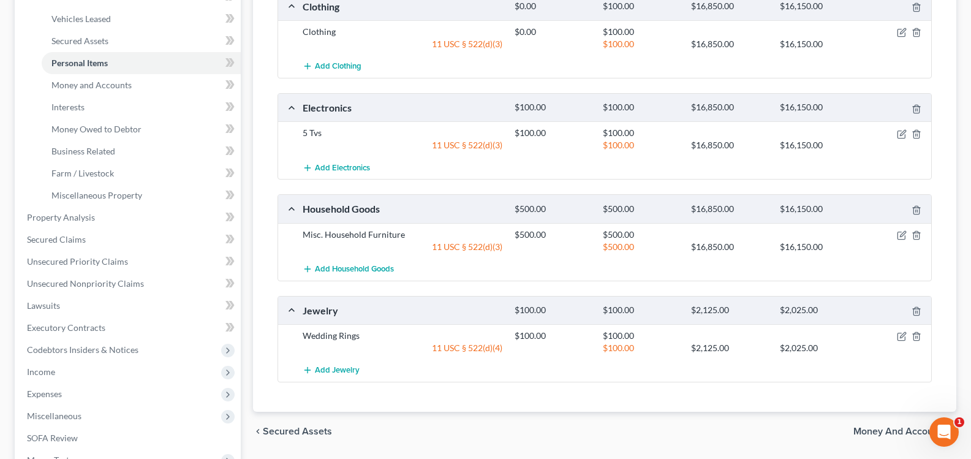
scroll to position [245, 0]
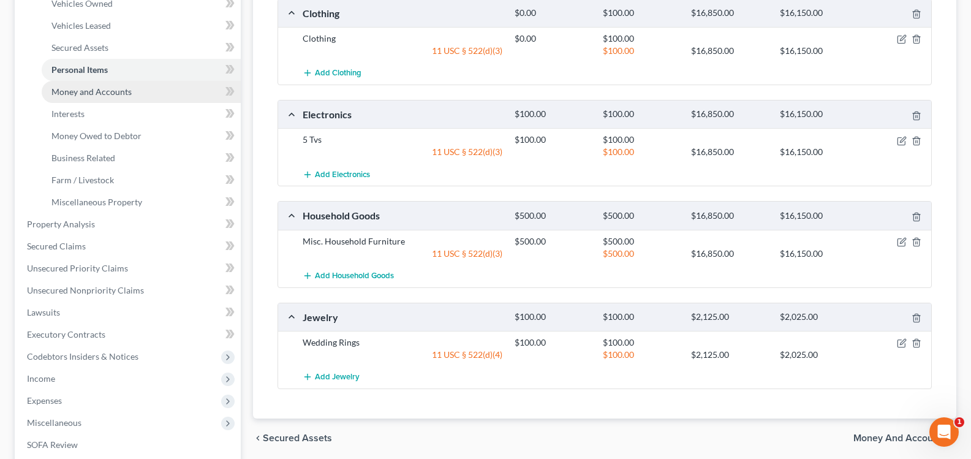
click at [83, 88] on span "Money and Accounts" at bounding box center [91, 91] width 80 height 10
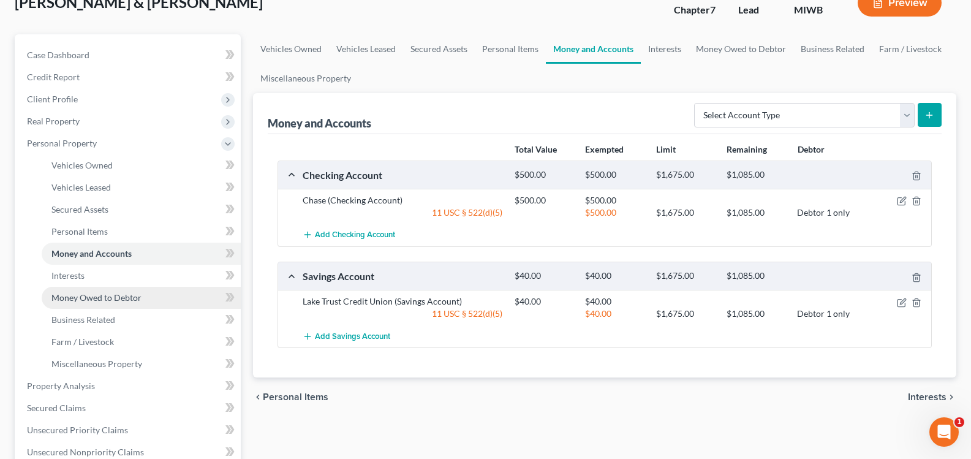
scroll to position [61, 0]
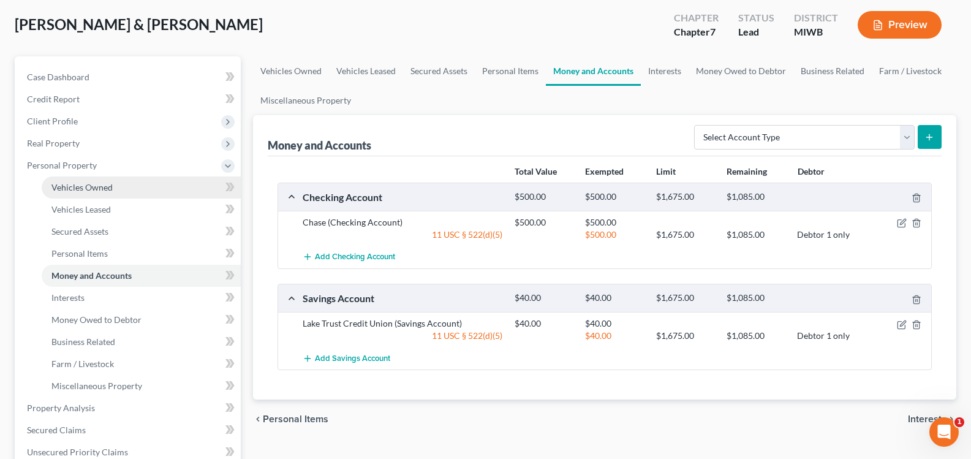
click at [151, 188] on link "Vehicles Owned" at bounding box center [141, 187] width 199 height 22
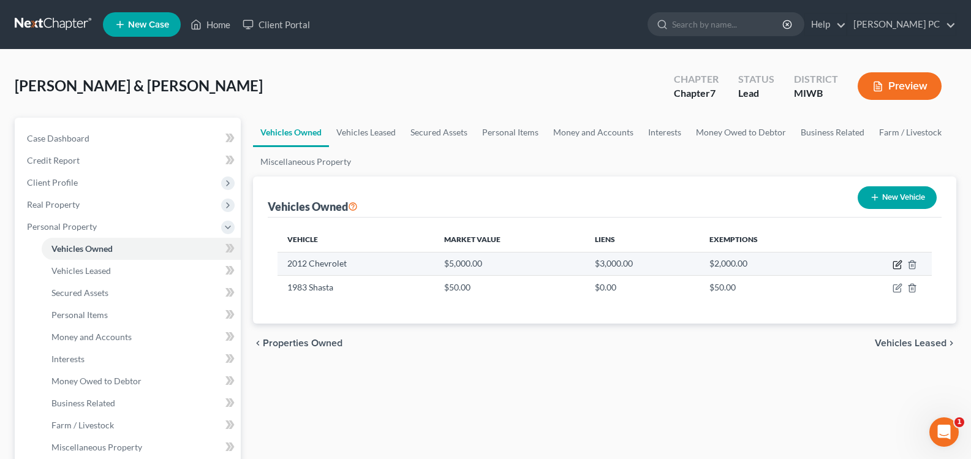
click at [896, 264] on icon "button" at bounding box center [898, 265] width 10 height 10
select select "0"
select select "14"
select select "0"
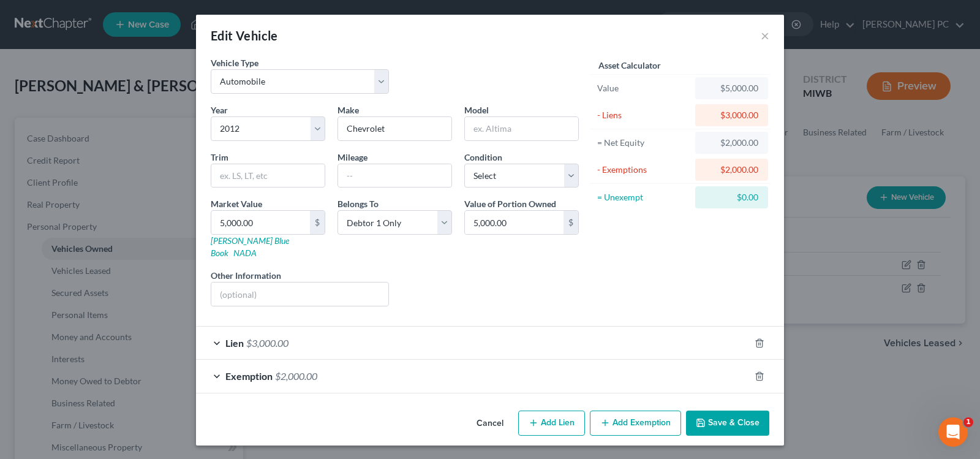
click at [210, 362] on div "Exemption $2,000.00" at bounding box center [473, 376] width 554 height 32
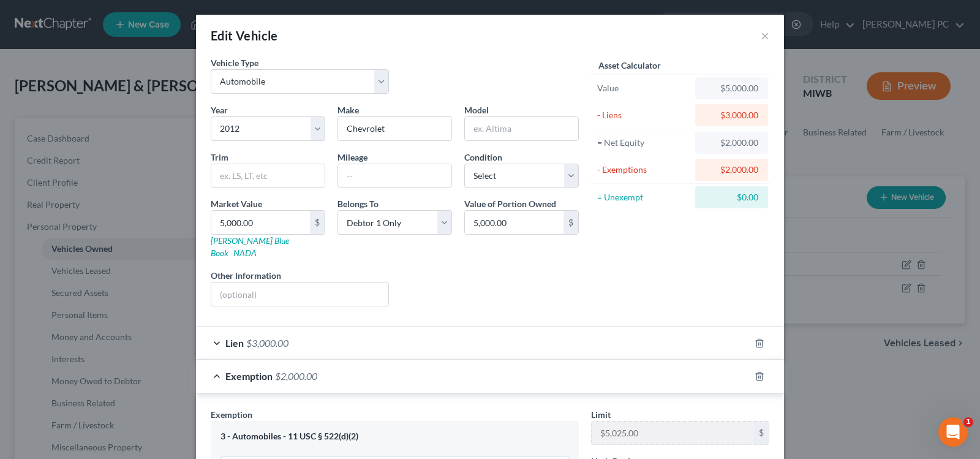
scroll to position [184, 0]
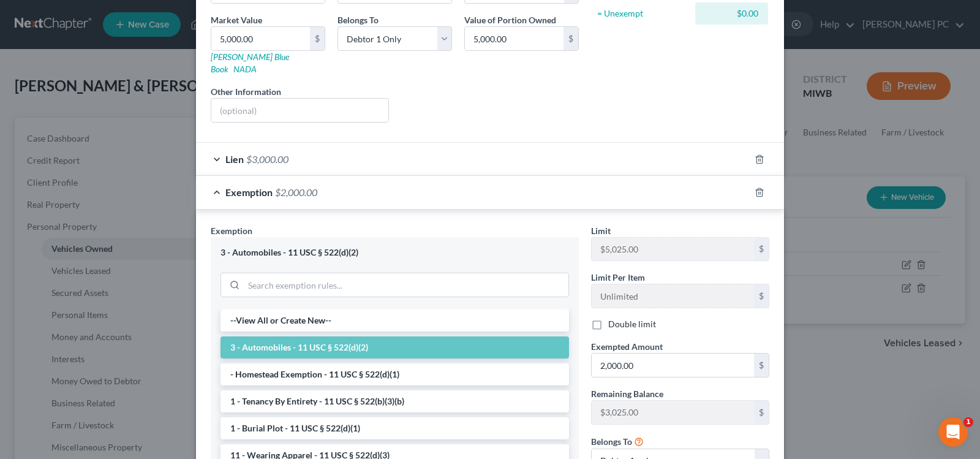
click at [211, 150] on div "Lien $3,000.00" at bounding box center [473, 159] width 554 height 32
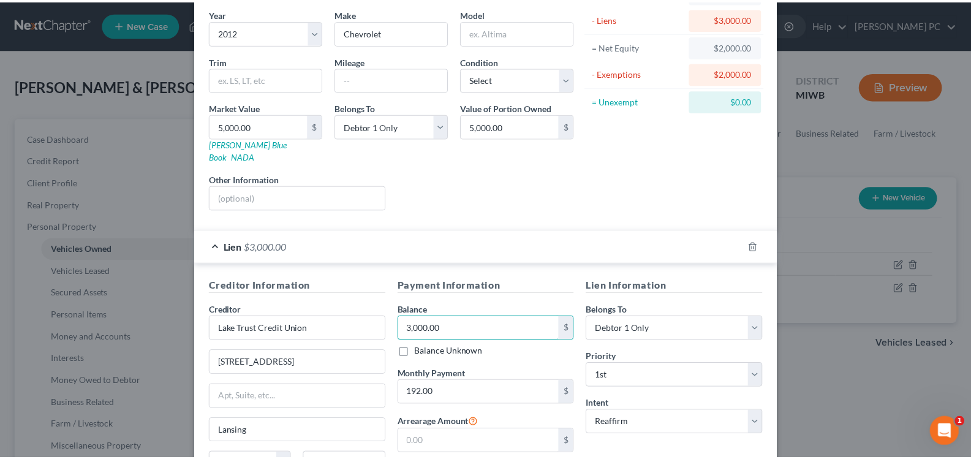
scroll to position [0, 0]
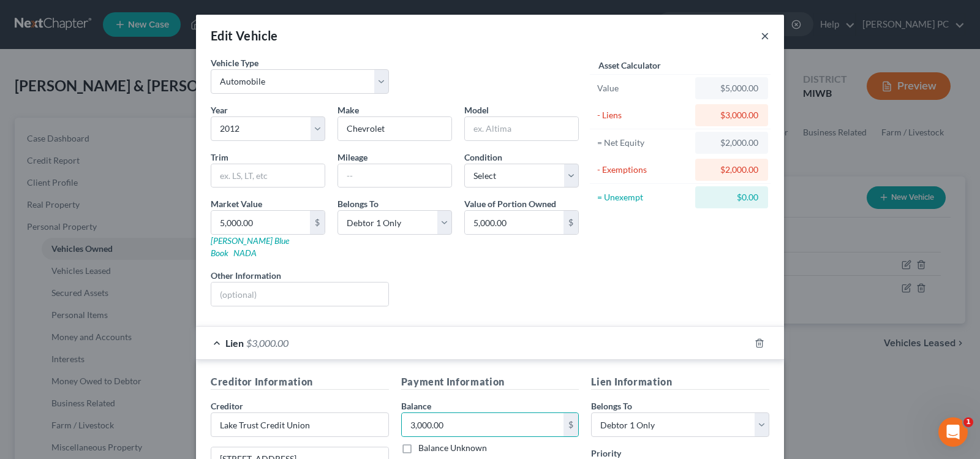
click at [761, 32] on button "×" at bounding box center [765, 35] width 9 height 15
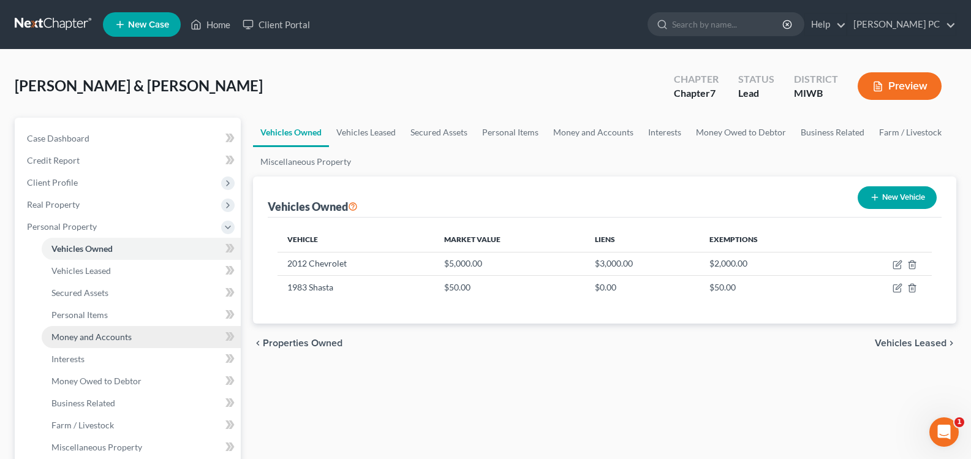
click at [86, 338] on span "Money and Accounts" at bounding box center [91, 336] width 80 height 10
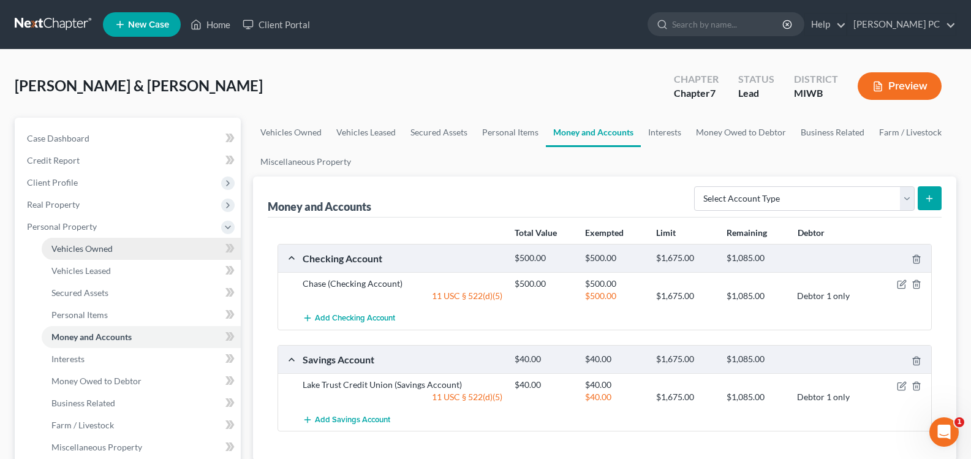
click at [102, 249] on span "Vehicles Owned" at bounding box center [81, 248] width 61 height 10
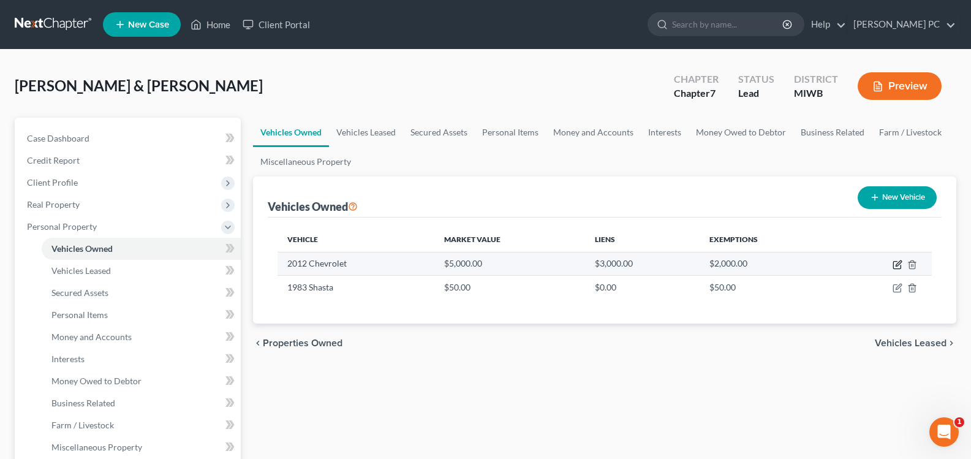
click at [898, 265] on icon "button" at bounding box center [899, 263] width 6 height 6
select select "0"
select select "14"
select select "0"
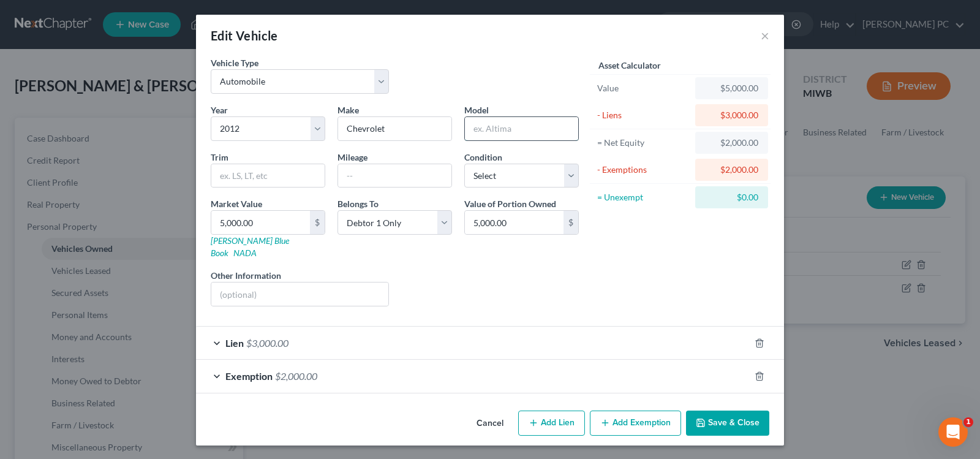
click at [539, 127] on input "text" at bounding box center [521, 128] width 113 height 23
type input "Traverse"
click at [733, 410] on button "Save & Close" at bounding box center [727, 423] width 83 height 26
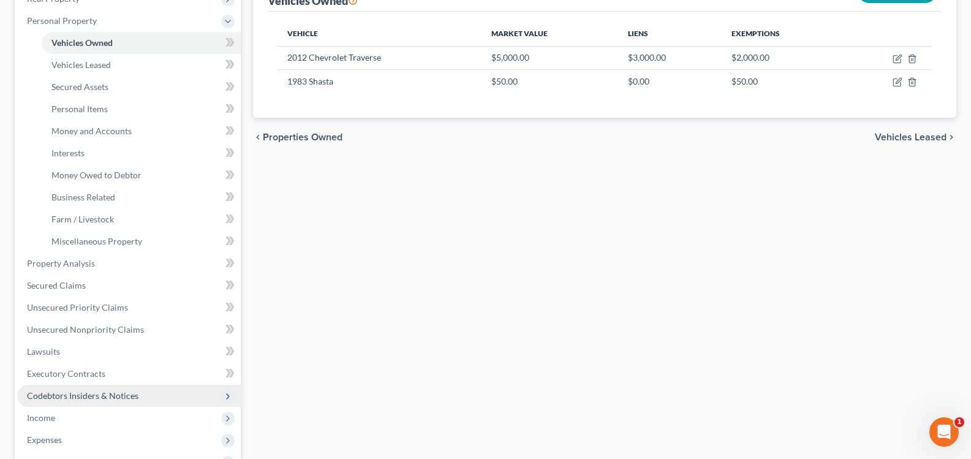
scroll to position [184, 0]
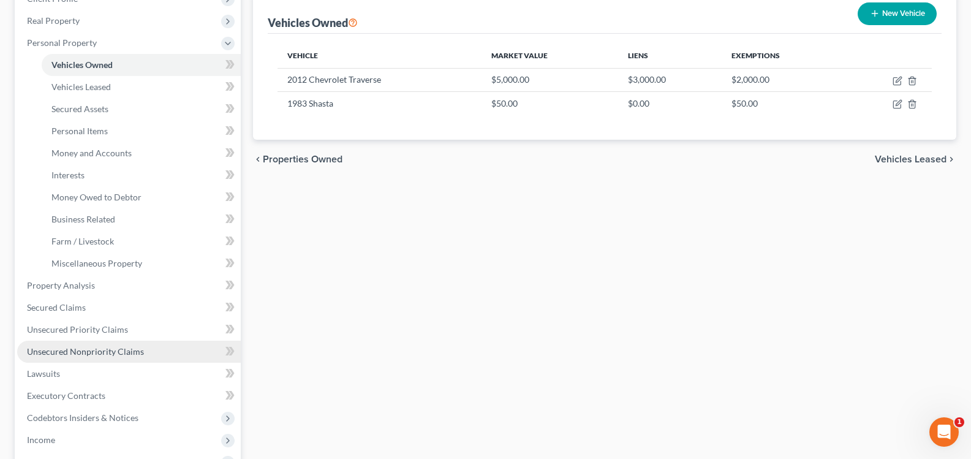
click at [77, 348] on span "Unsecured Nonpriority Claims" at bounding box center [85, 351] width 117 height 10
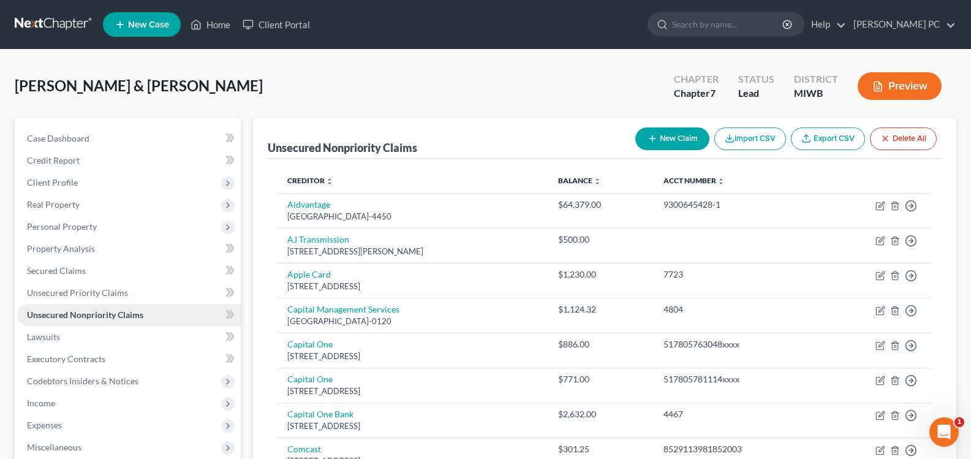
click at [17, 304] on link "Unsecured Nonpriority Claims" at bounding box center [129, 315] width 224 height 22
